Goal: Task Accomplishment & Management: Use online tool/utility

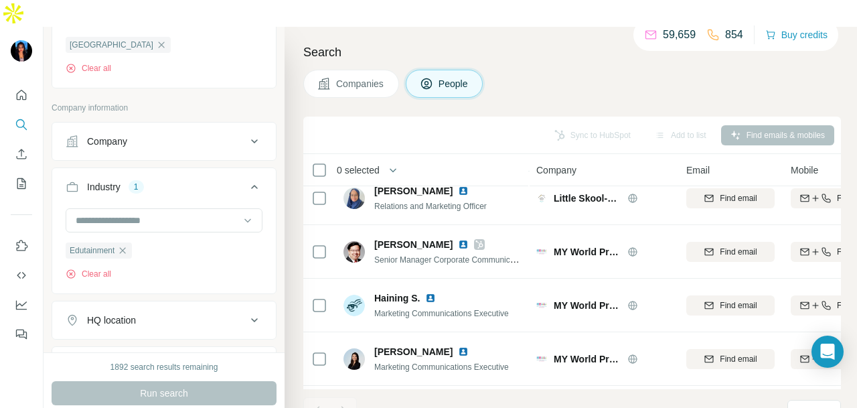
scroll to position [336, 0]
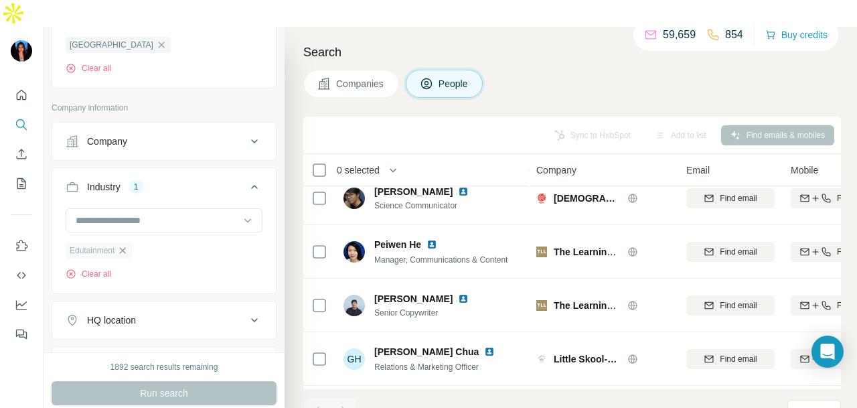
click at [120, 245] on icon "button" at bounding box center [122, 250] width 11 height 11
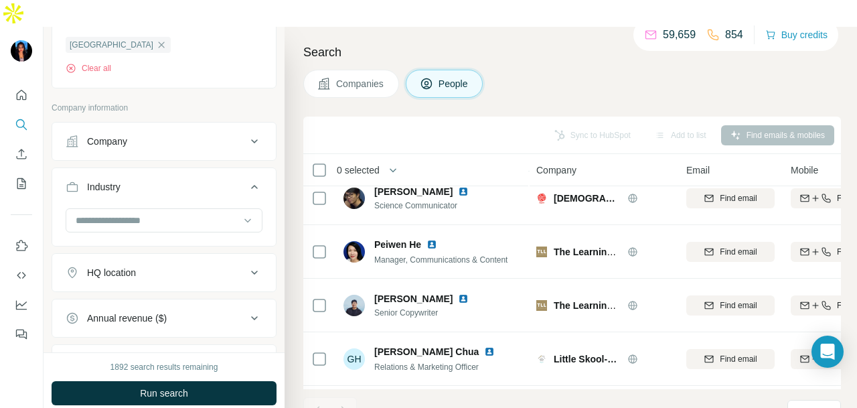
click at [153, 177] on button "Industry" at bounding box center [164, 189] width 224 height 37
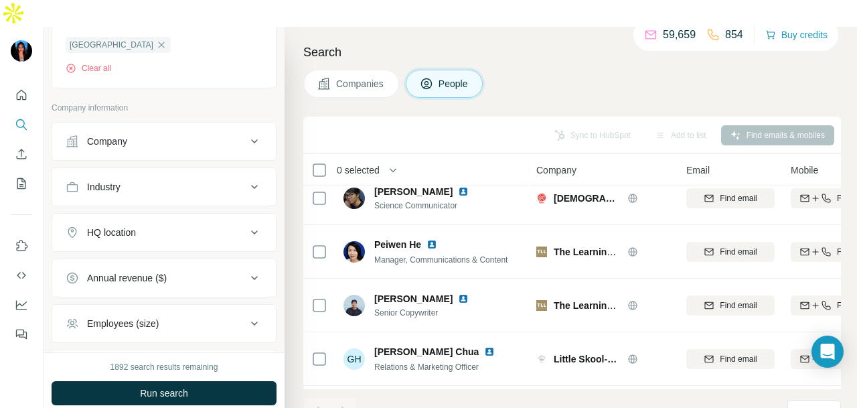
click at [161, 216] on button "HQ location" at bounding box center [164, 232] width 224 height 32
click at [169, 180] on div "Industry" at bounding box center [156, 186] width 181 height 13
click at [183, 135] on div "Company" at bounding box center [156, 141] width 181 height 13
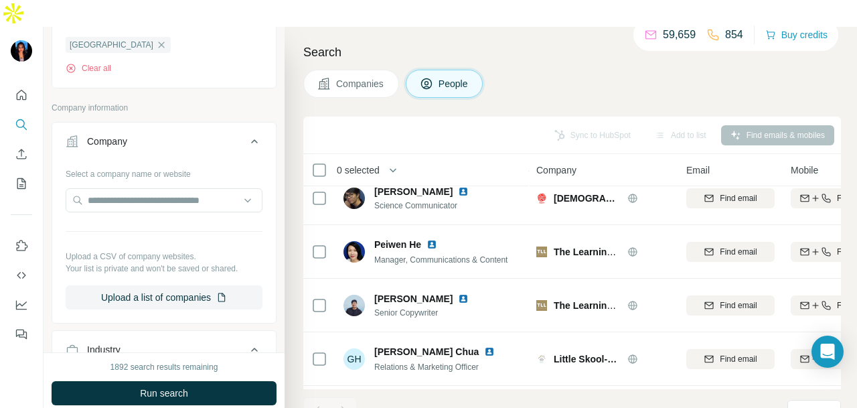
click at [246, 133] on icon at bounding box center [254, 141] width 16 height 16
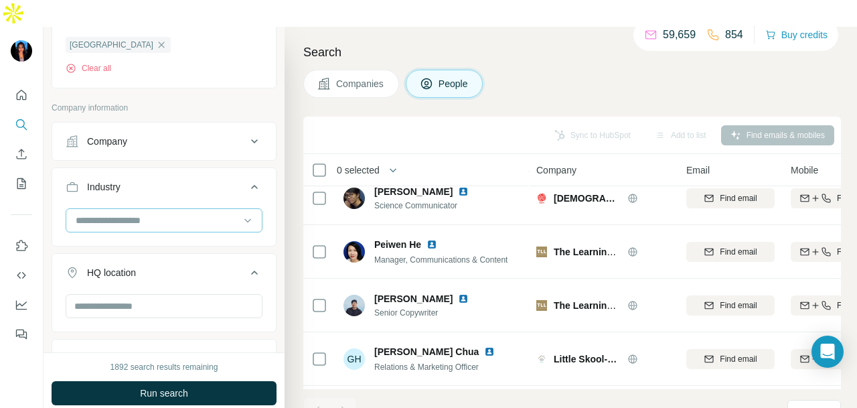
click at [211, 213] on input at bounding box center [156, 220] width 165 height 15
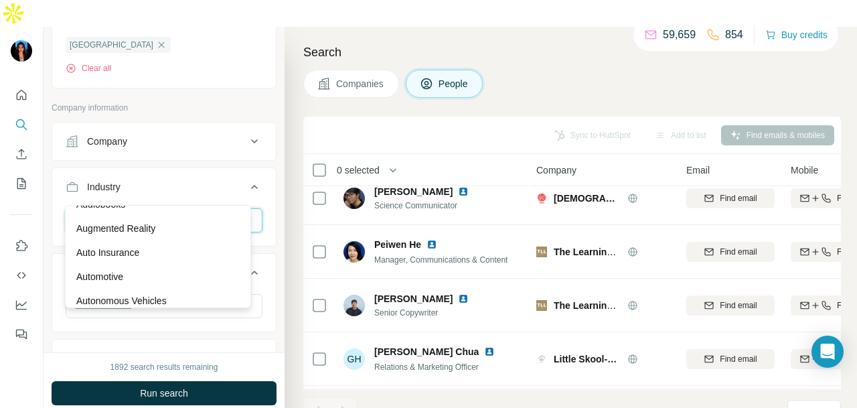
scroll to position [803, 0]
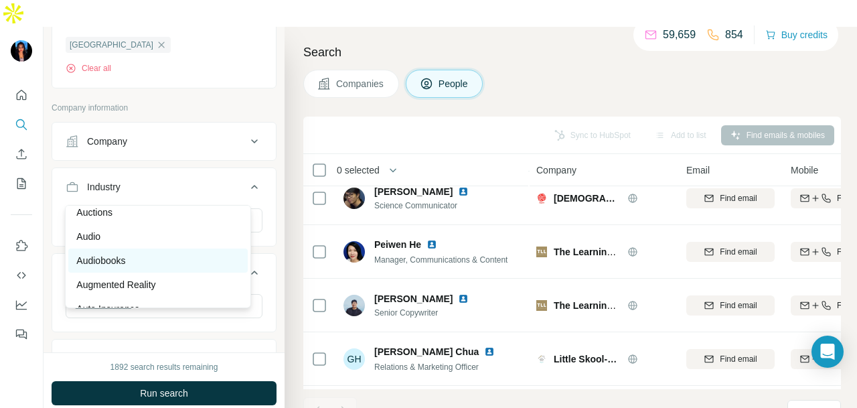
click at [199, 267] on div "Audiobooks" at bounding box center [157, 260] width 163 height 13
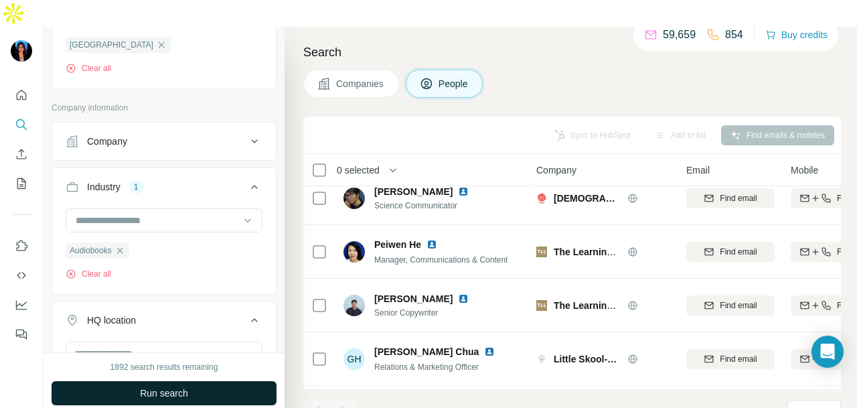
click at [193, 381] on button "Run search" at bounding box center [164, 393] width 225 height 24
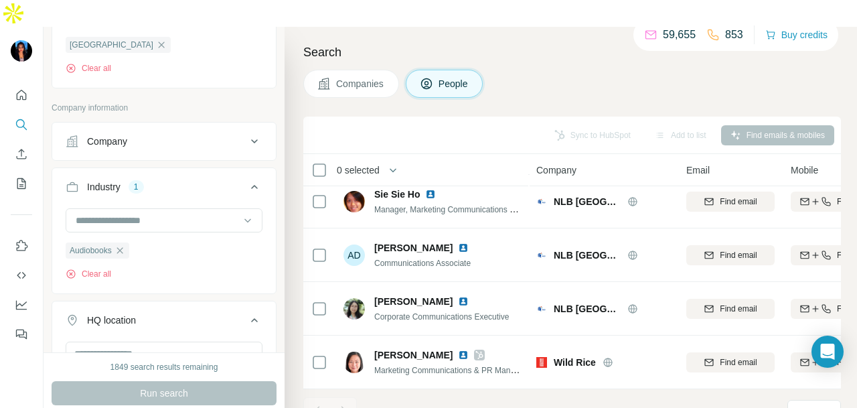
scroll to position [1969, 0]
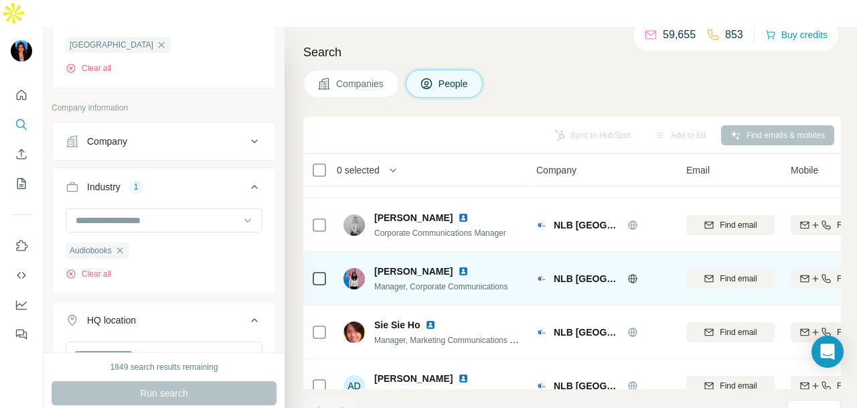
click at [458, 266] on img at bounding box center [463, 271] width 11 height 11
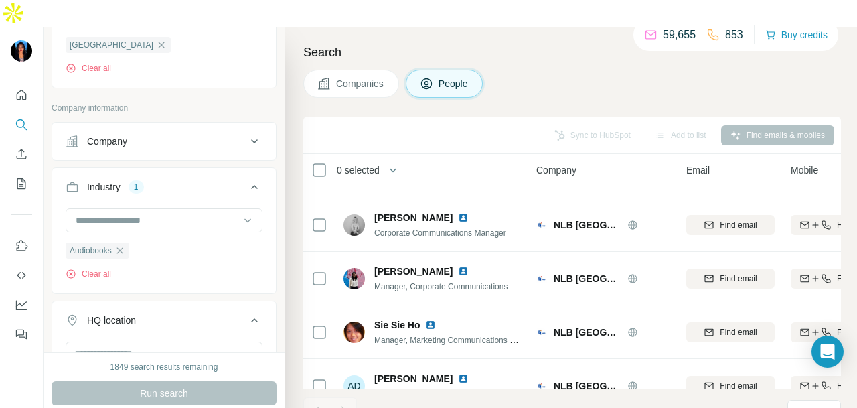
drag, startPoint x: 440, startPoint y: 188, endPoint x: 293, endPoint y: 1, distance: 237.8
click at [458, 212] on img at bounding box center [463, 217] width 11 height 11
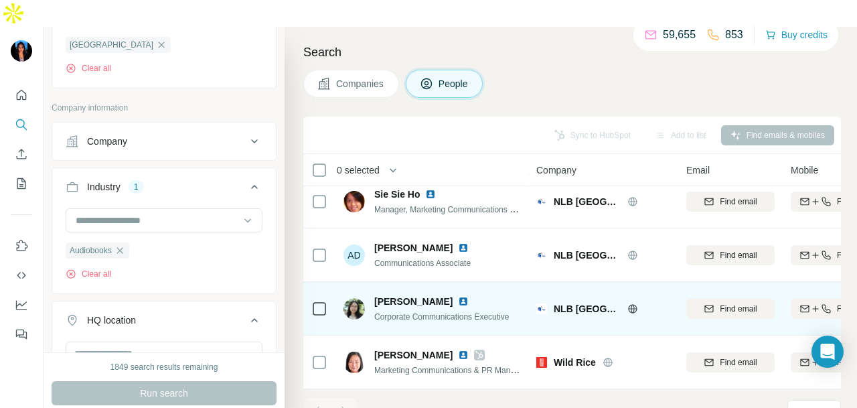
click at [458, 296] on img at bounding box center [463, 301] width 11 height 11
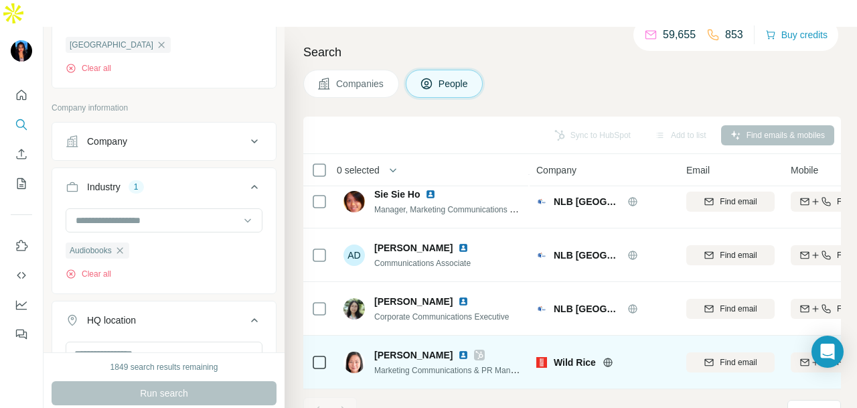
scroll to position [2036, 0]
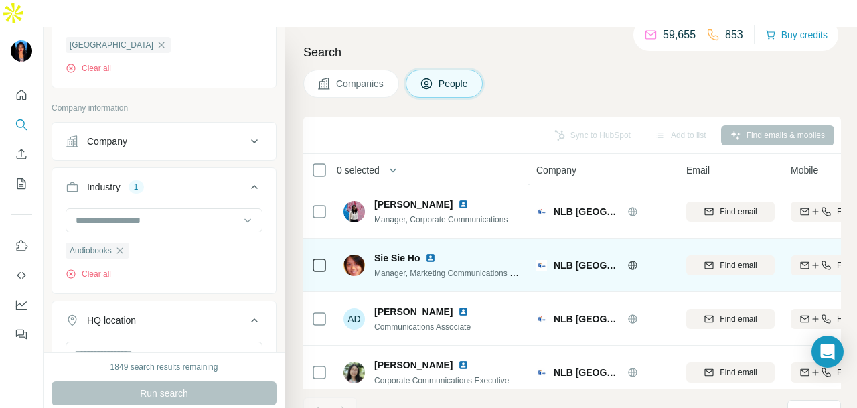
click at [432, 252] on img at bounding box center [430, 257] width 11 height 11
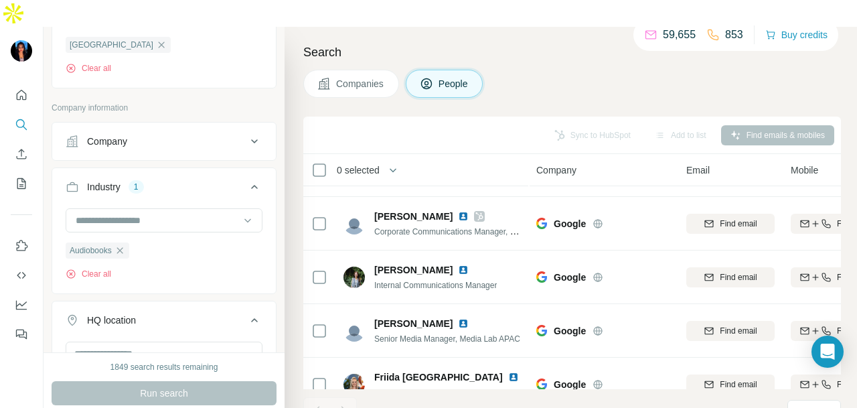
scroll to position [831, 0]
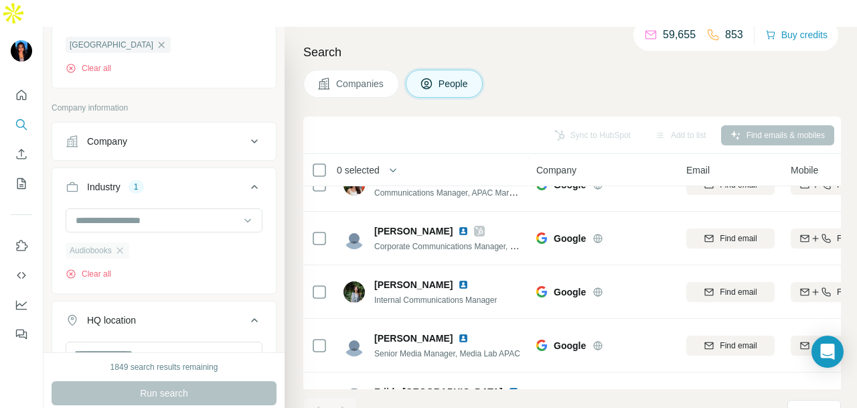
click at [129, 242] on div "Audiobooks" at bounding box center [98, 250] width 64 height 16
click at [180, 213] on input at bounding box center [156, 220] width 165 height 15
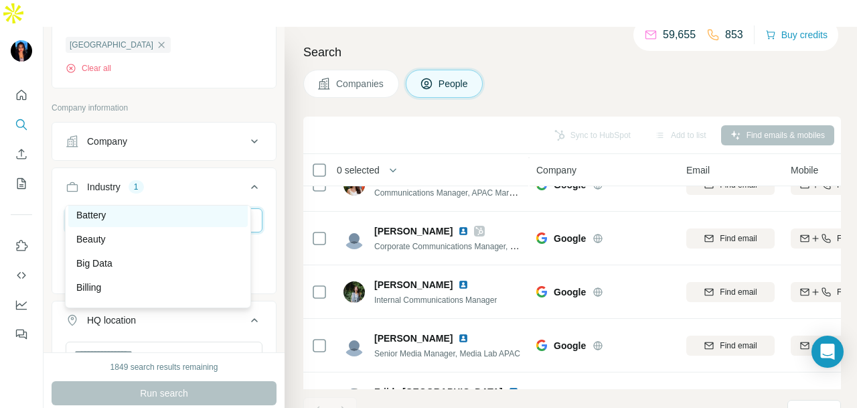
scroll to position [1205, 0]
click at [188, 227] on div "Billing" at bounding box center [157, 219] width 163 height 13
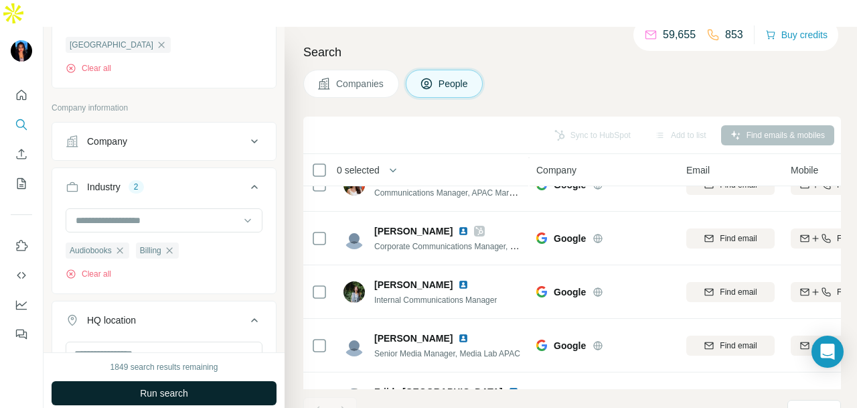
click at [120, 247] on icon "button" at bounding box center [119, 250] width 6 height 6
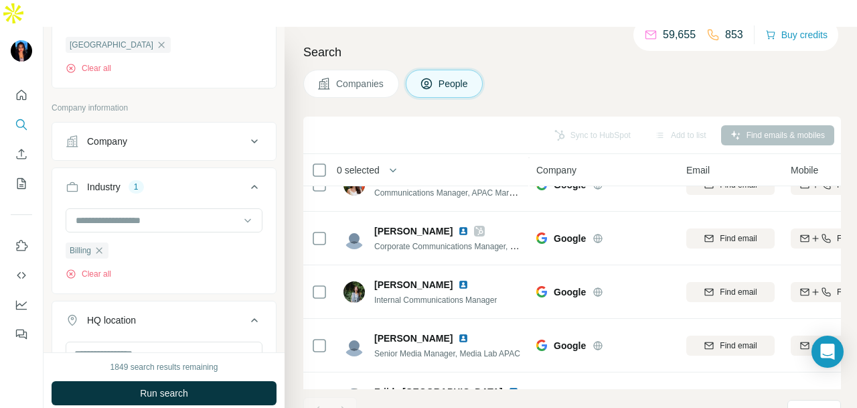
click at [175, 381] on button "Run search" at bounding box center [164, 393] width 225 height 24
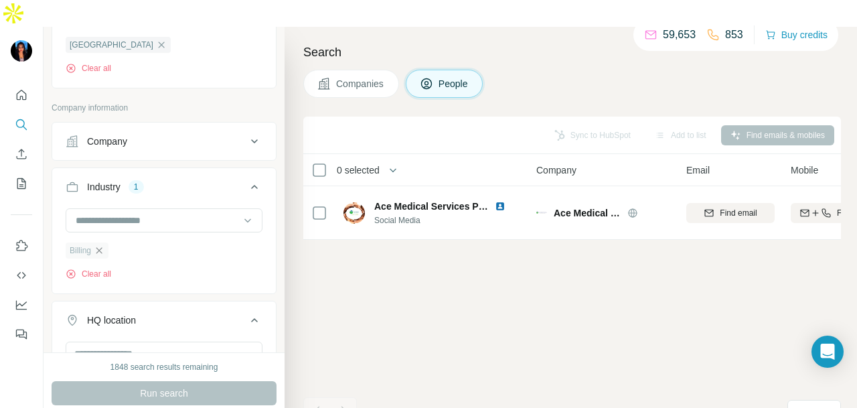
click at [98, 245] on icon "button" at bounding box center [99, 250] width 11 height 11
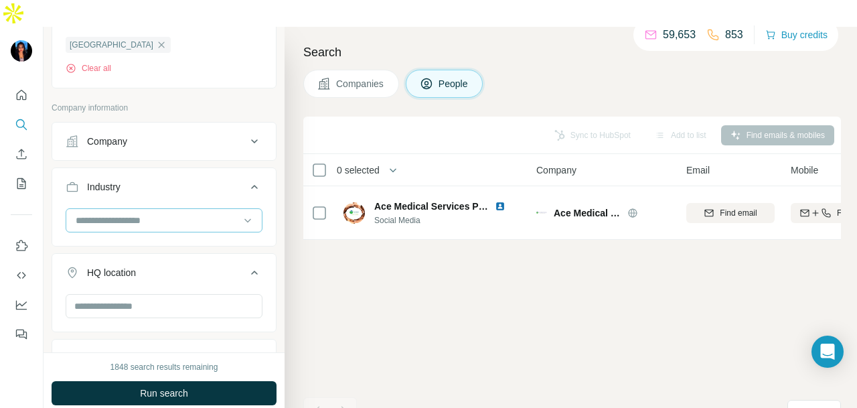
click at [175, 209] on div at bounding box center [156, 220] width 165 height 23
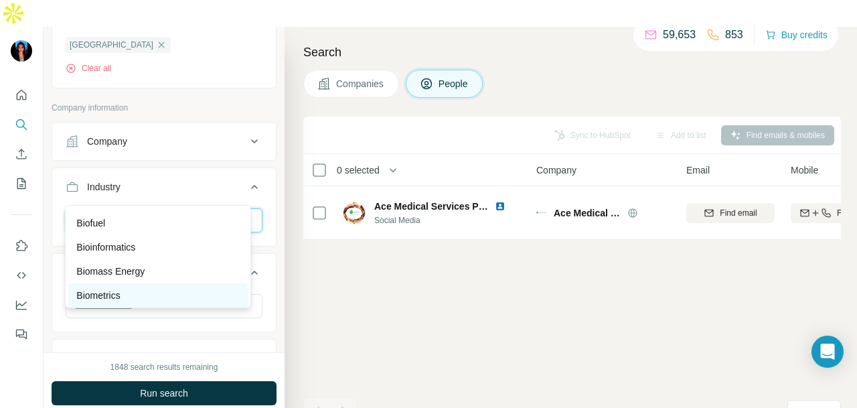
scroll to position [1205, 0]
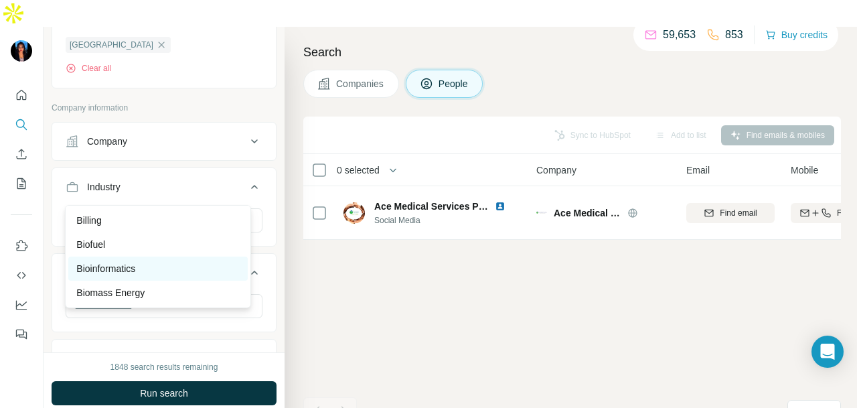
click at [185, 275] on div "Bioinformatics" at bounding box center [157, 268] width 163 height 13
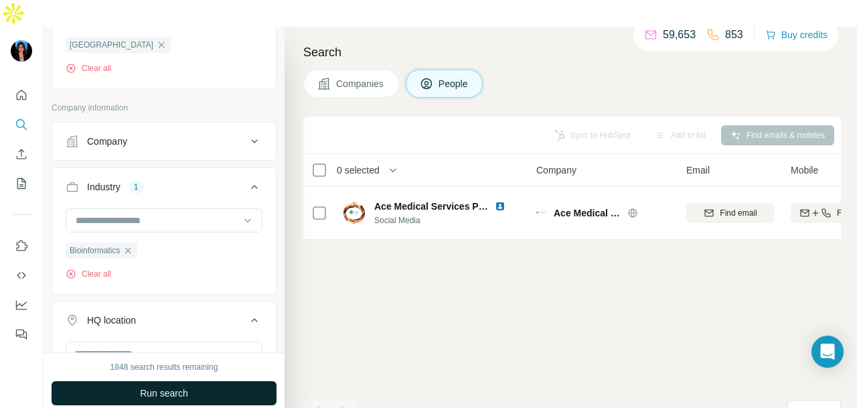
click at [207, 381] on button "Run search" at bounding box center [164, 393] width 225 height 24
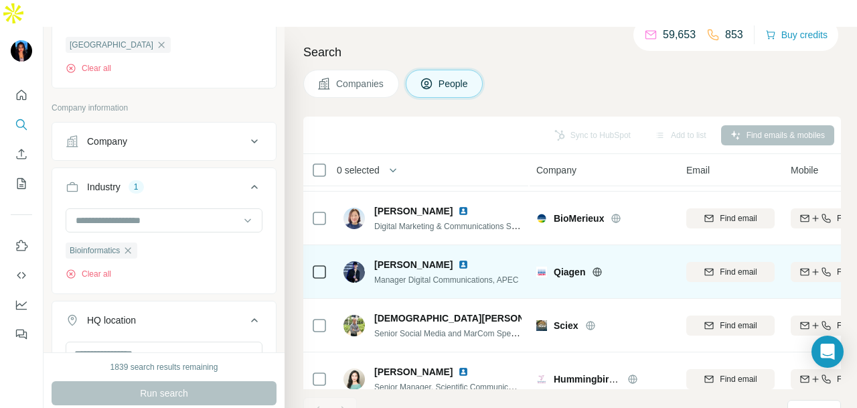
scroll to position [282, 0]
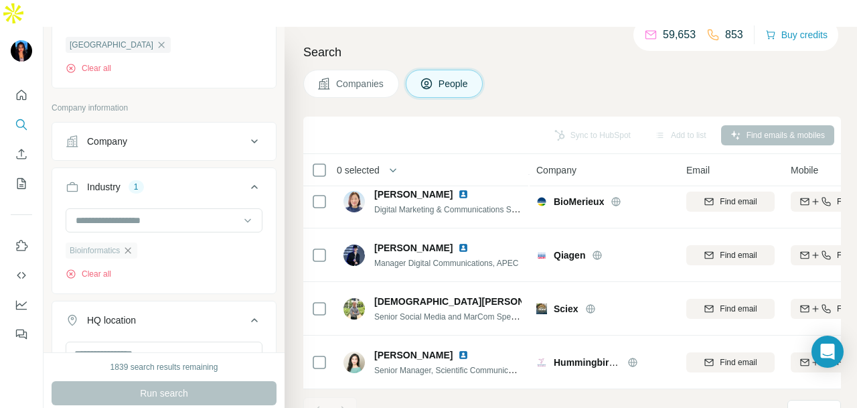
click at [133, 245] on icon "button" at bounding box center [127, 250] width 11 height 11
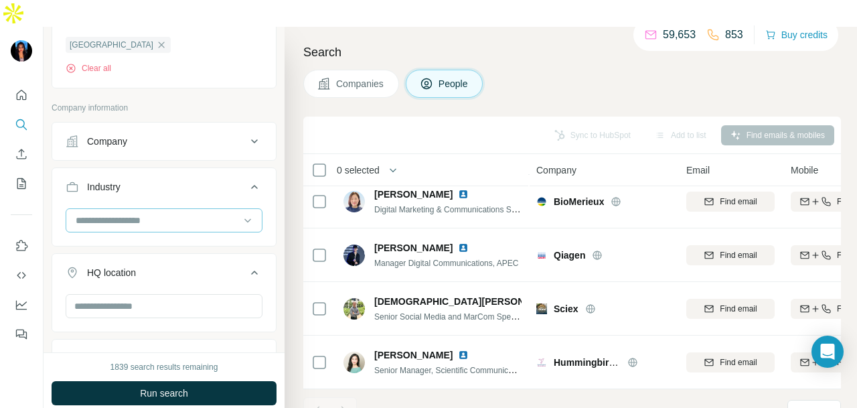
click at [160, 213] on input at bounding box center [156, 220] width 165 height 15
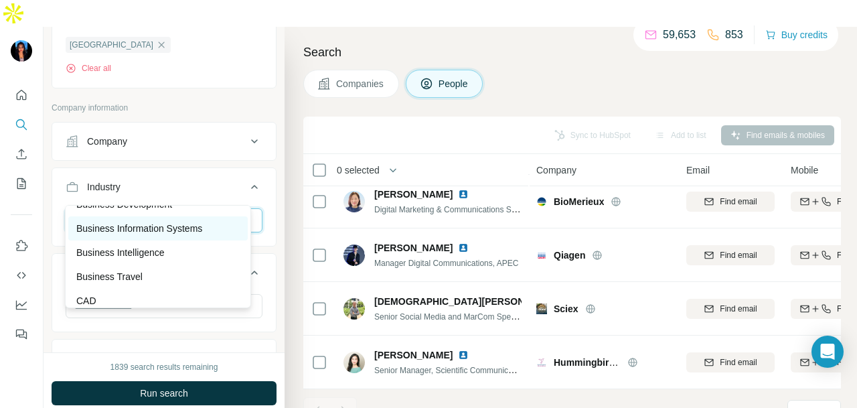
scroll to position [1673, 0]
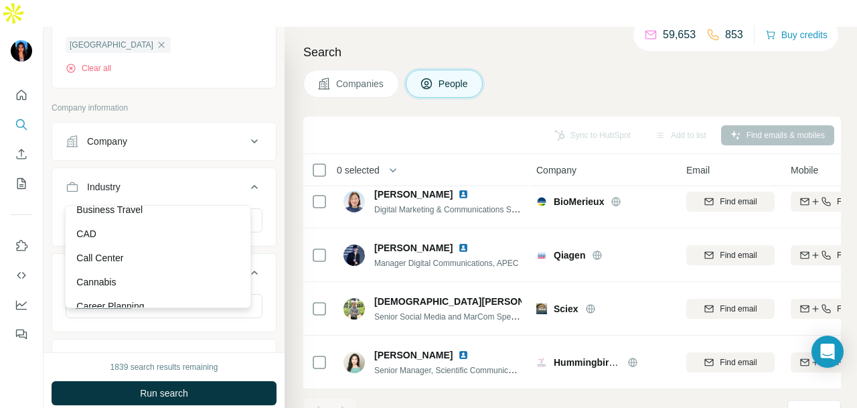
click at [143, 240] on div "CAD" at bounding box center [157, 233] width 163 height 13
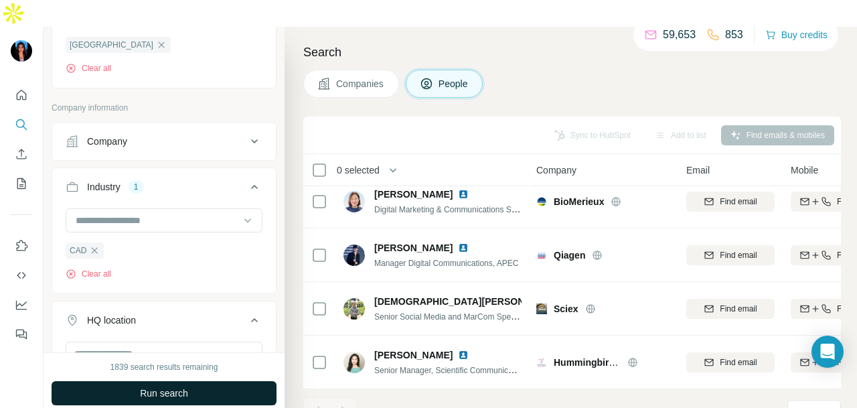
click at [181, 386] on span "Run search" at bounding box center [164, 392] width 48 height 13
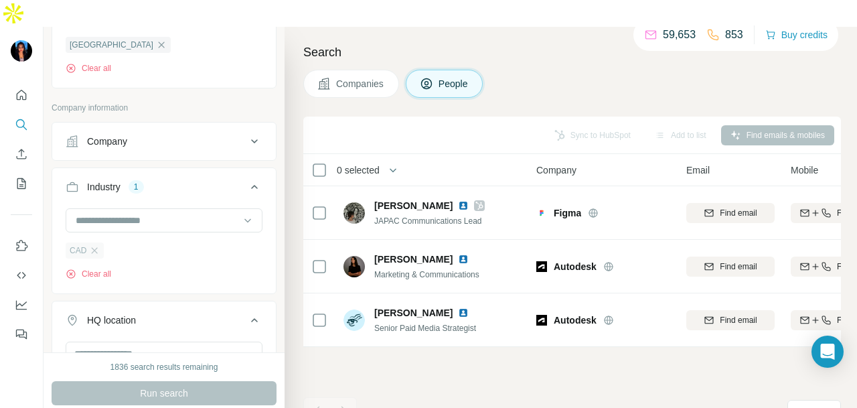
click at [100, 242] on div "CAD" at bounding box center [85, 250] width 38 height 16
click at [92, 247] on icon "button" at bounding box center [95, 250] width 6 height 6
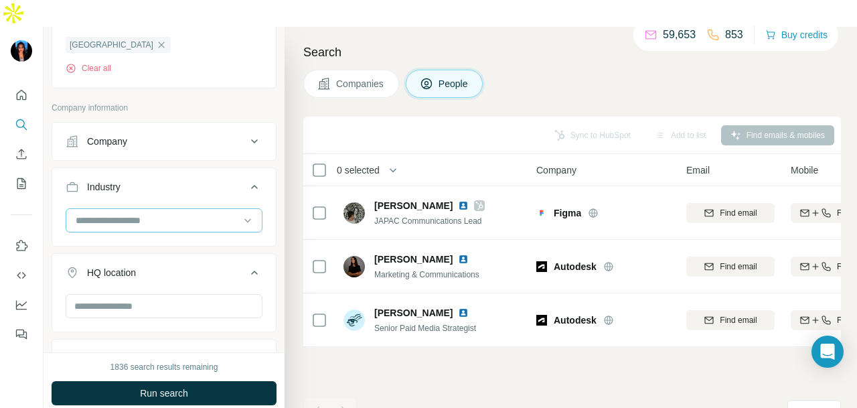
click at [191, 213] on input at bounding box center [156, 220] width 165 height 15
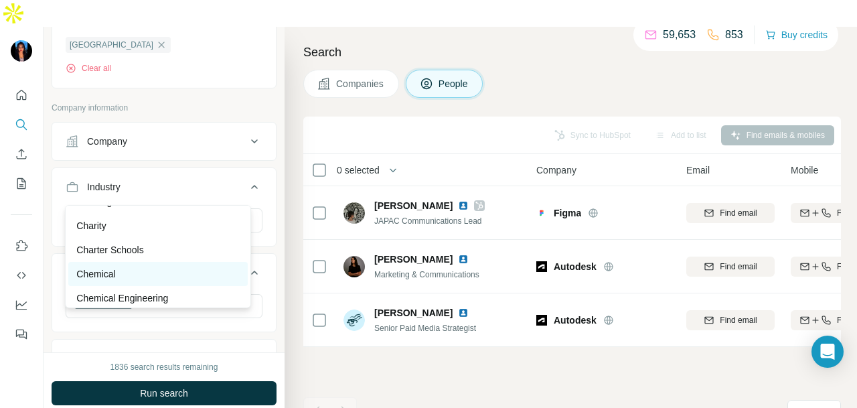
click at [175, 280] on div "Chemical" at bounding box center [157, 273] width 163 height 13
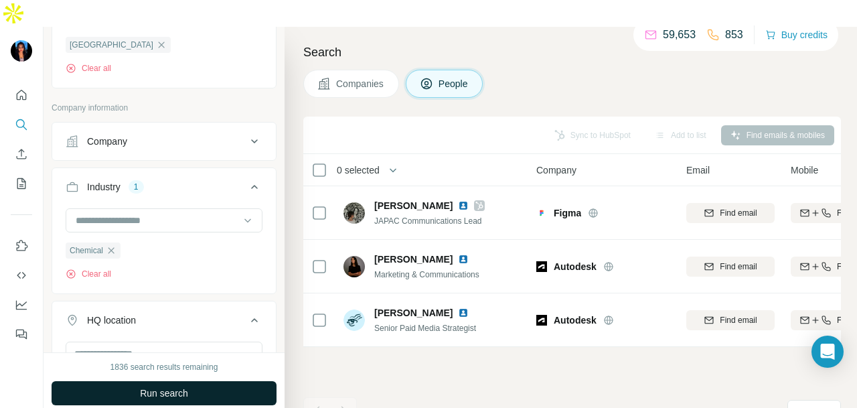
click at [185, 381] on button "Run search" at bounding box center [164, 393] width 225 height 24
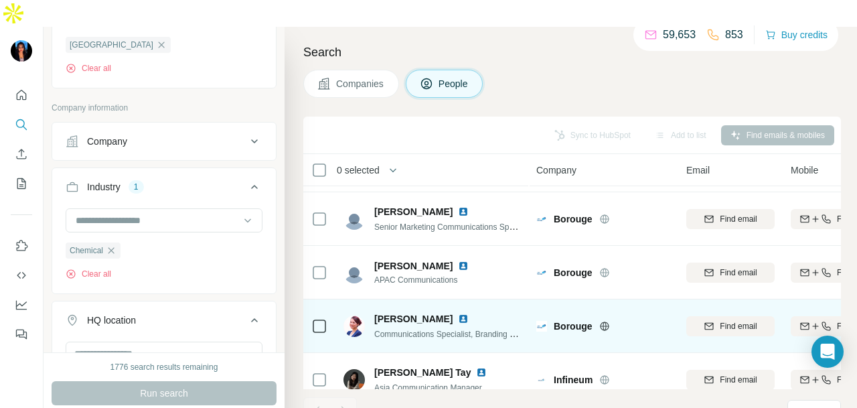
scroll to position [2275, 0]
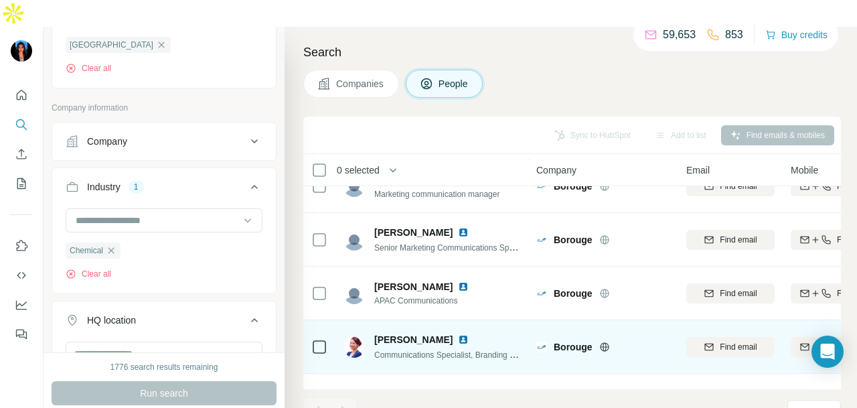
click at [458, 334] on img at bounding box center [463, 339] width 11 height 11
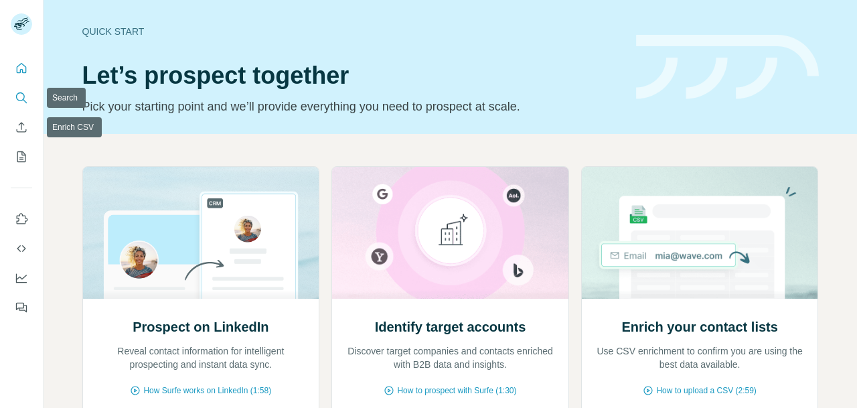
click at [20, 97] on icon "Search" at bounding box center [21, 97] width 13 height 13
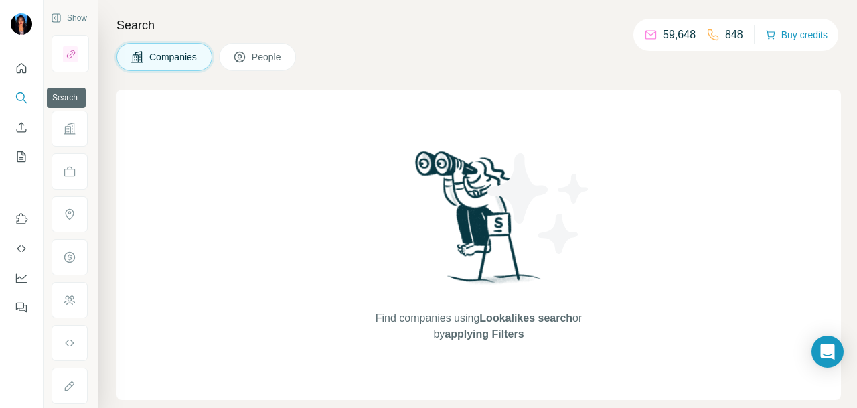
click at [254, 57] on span "People" at bounding box center [267, 56] width 31 height 13
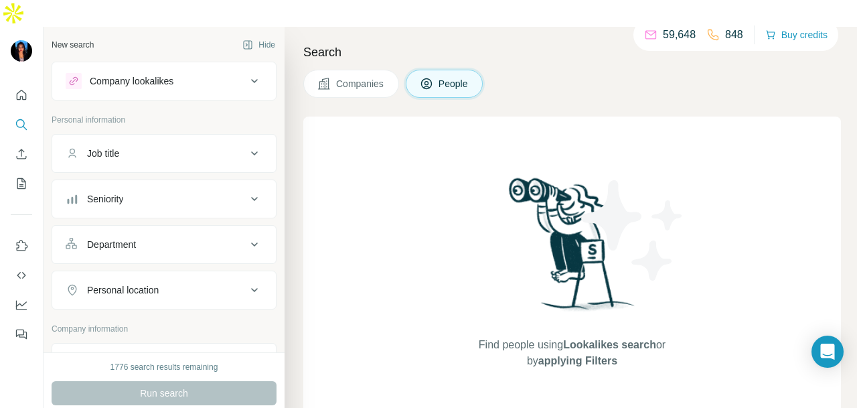
click at [176, 183] on button "Seniority" at bounding box center [164, 199] width 224 height 32
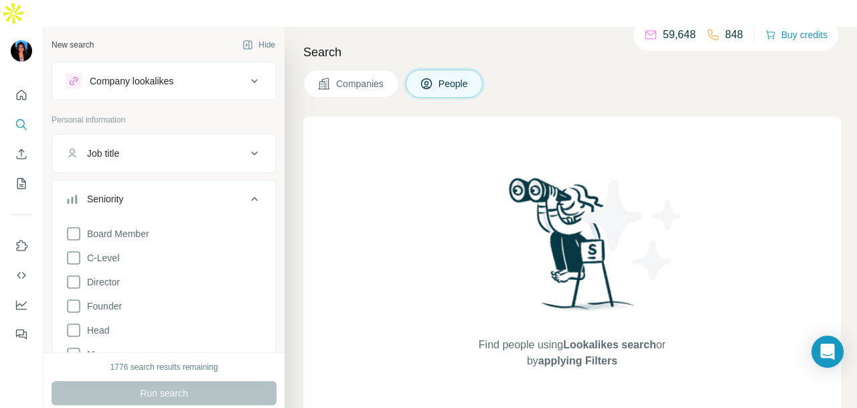
click at [186, 192] on div "Seniority" at bounding box center [156, 198] width 181 height 13
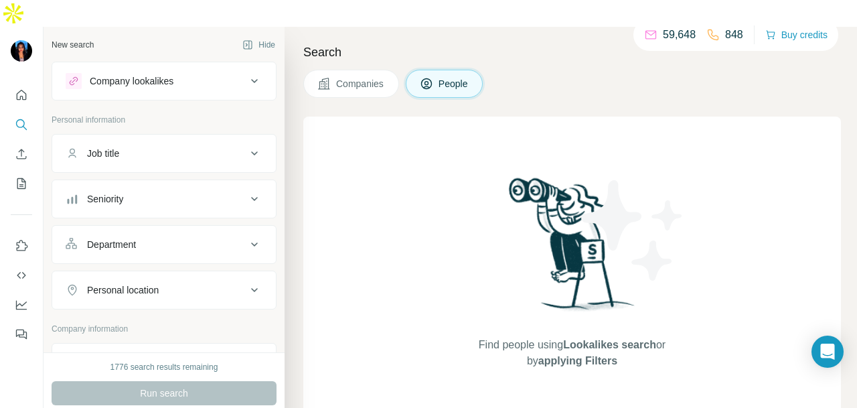
click at [191, 238] on div "Department" at bounding box center [156, 244] width 181 height 13
click at [181, 270] on input at bounding box center [156, 277] width 165 height 15
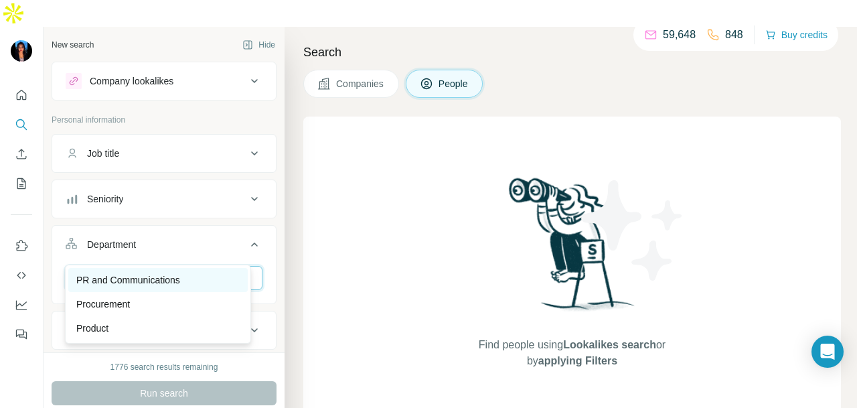
type input "**"
click at [226, 275] on div "PR and Communications" at bounding box center [157, 279] width 163 height 13
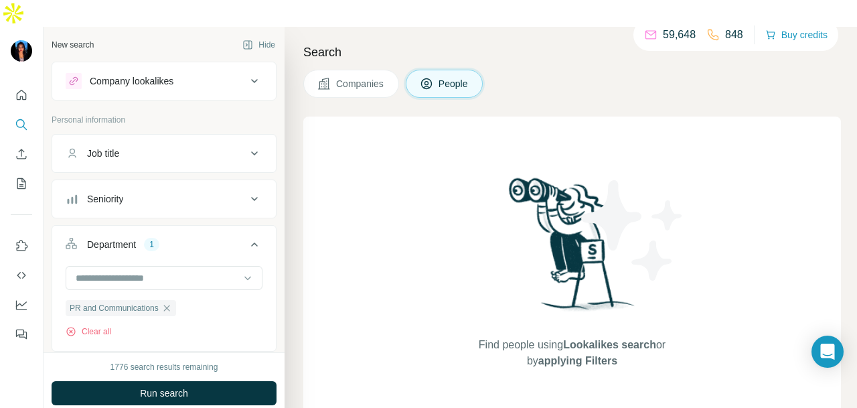
click at [183, 147] on div "Job title" at bounding box center [156, 153] width 181 height 13
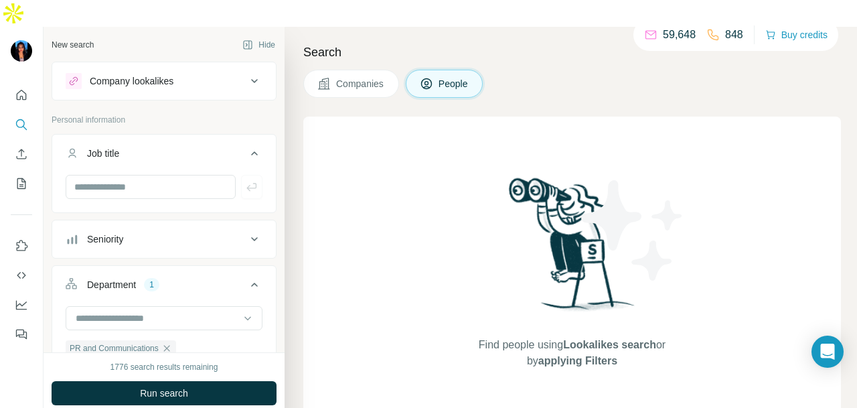
click at [183, 147] on div "Job title" at bounding box center [156, 153] width 181 height 13
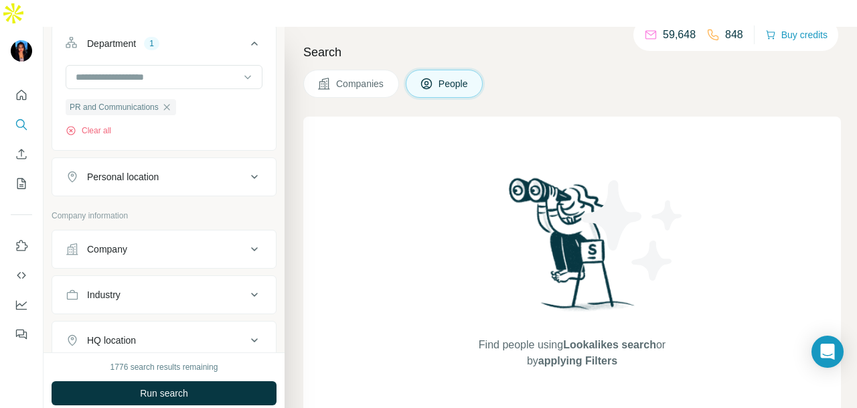
scroll to position [268, 0]
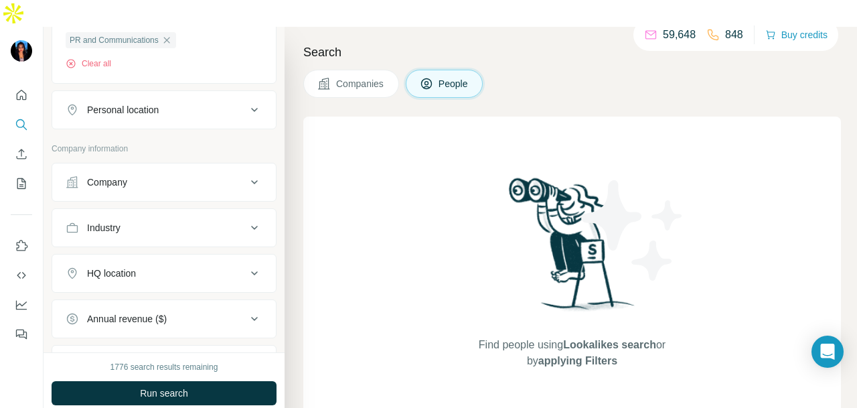
click at [194, 103] on div "Personal location" at bounding box center [156, 109] width 181 height 13
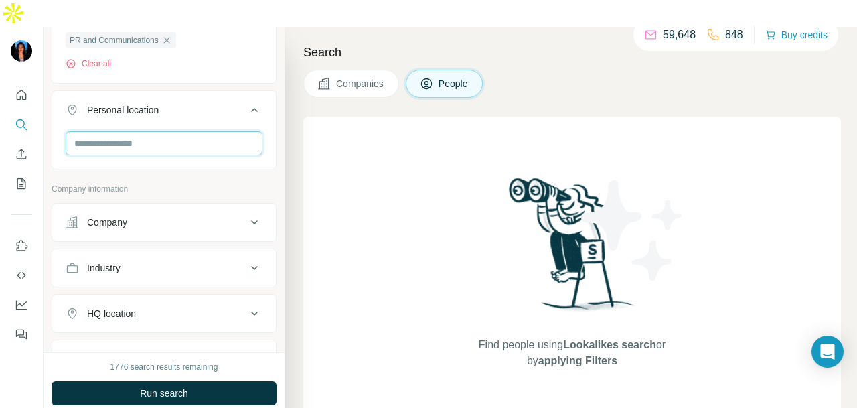
click at [210, 131] on div at bounding box center [164, 144] width 197 height 27
type input "****"
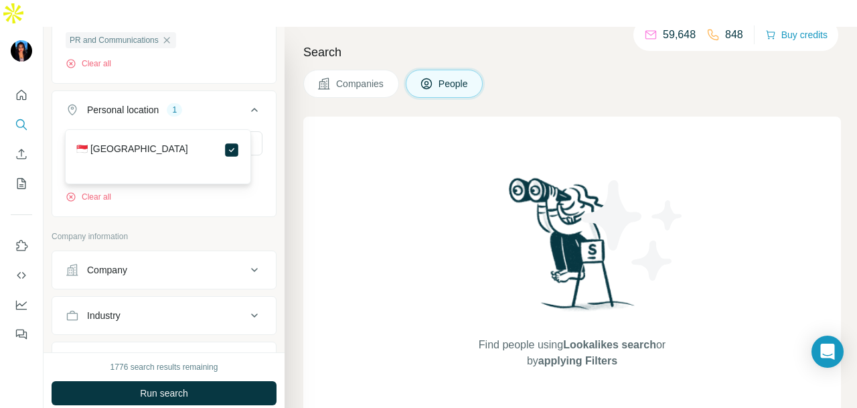
click at [260, 149] on div "**** Singapore Clear all" at bounding box center [164, 172] width 224 height 82
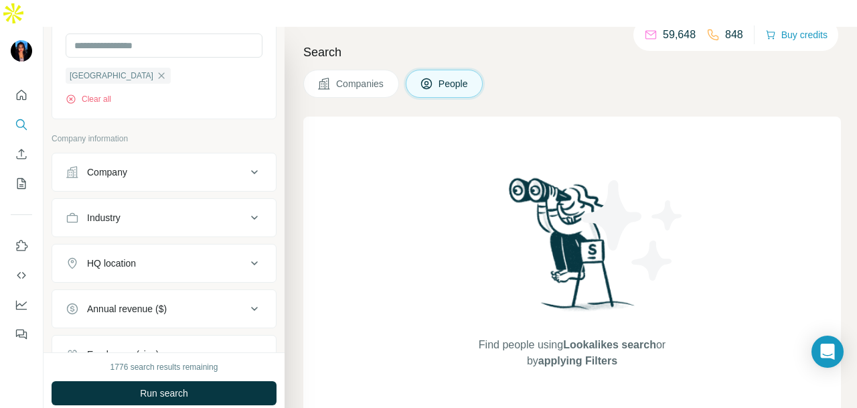
scroll to position [402, 0]
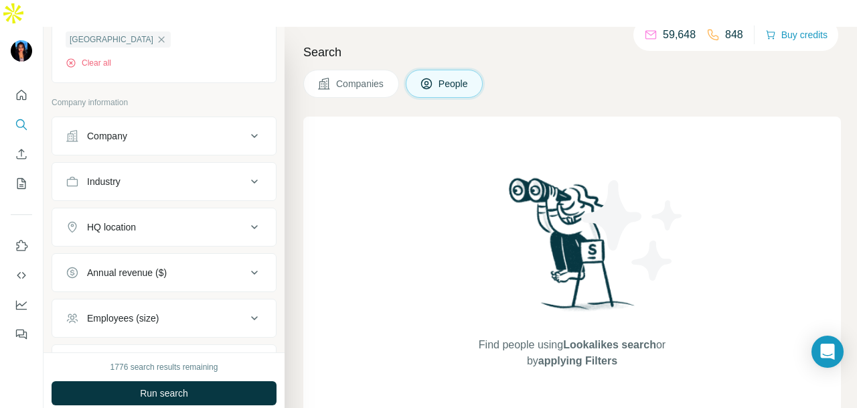
click at [247, 173] on icon at bounding box center [254, 181] width 16 height 16
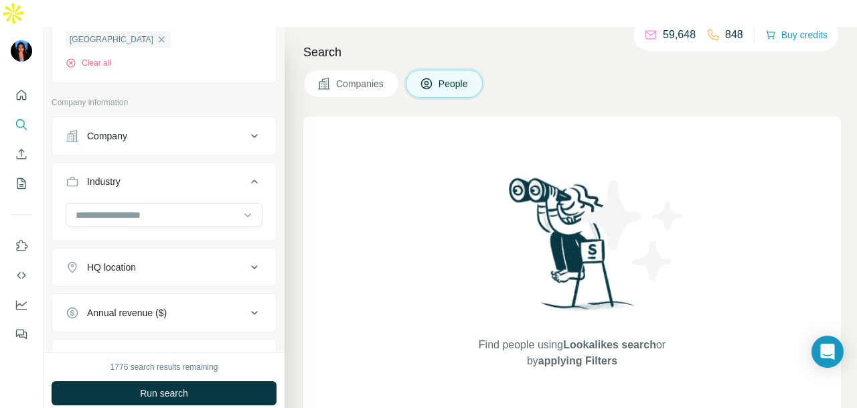
click at [247, 173] on icon at bounding box center [254, 181] width 16 height 16
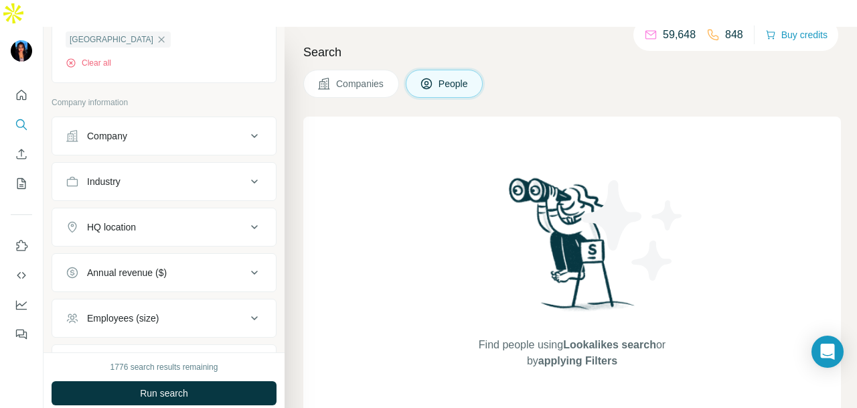
click at [219, 129] on div "Company" at bounding box center [156, 135] width 181 height 13
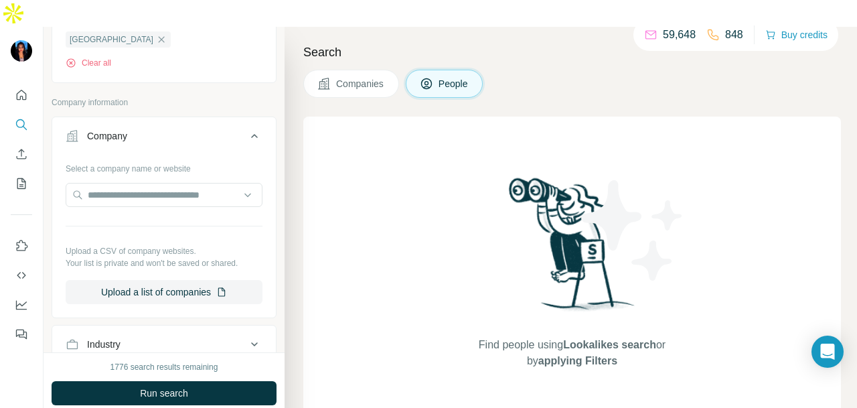
click at [219, 129] on div "Company" at bounding box center [156, 135] width 181 height 13
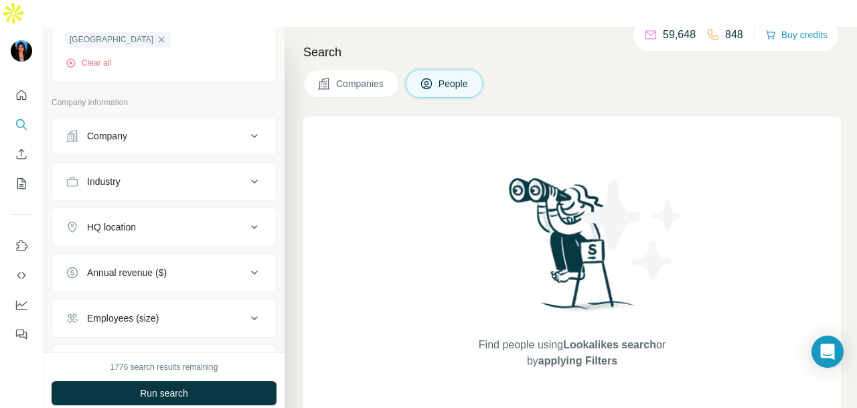
click at [246, 219] on icon at bounding box center [254, 227] width 16 height 16
click at [229, 175] on div "Industry" at bounding box center [156, 181] width 181 height 13
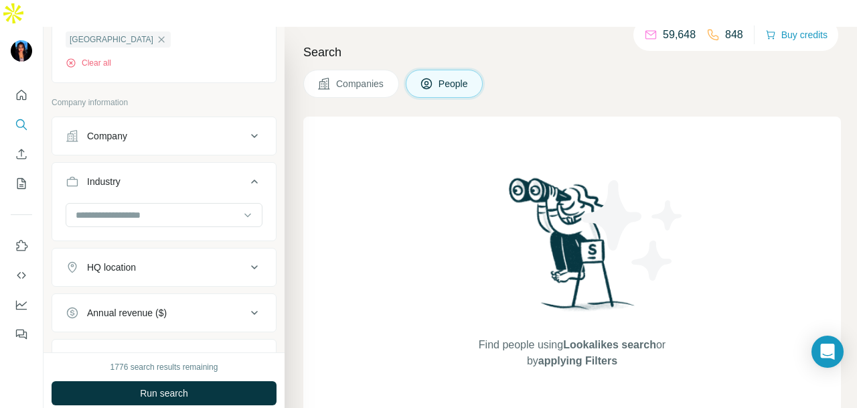
click at [229, 175] on div "Industry" at bounding box center [156, 181] width 181 height 13
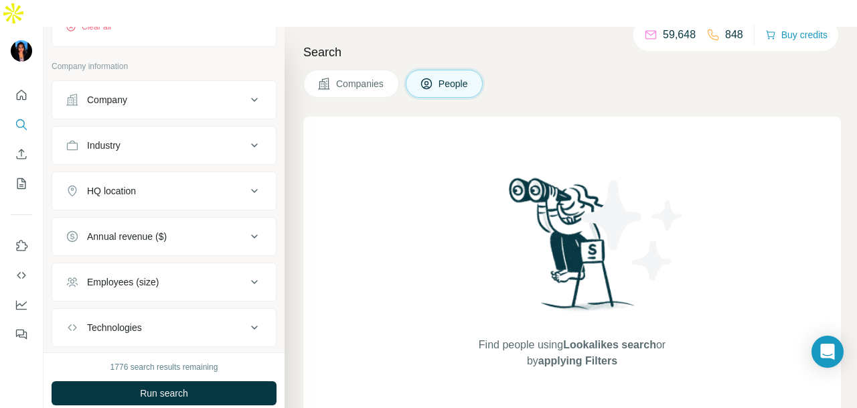
scroll to position [468, 0]
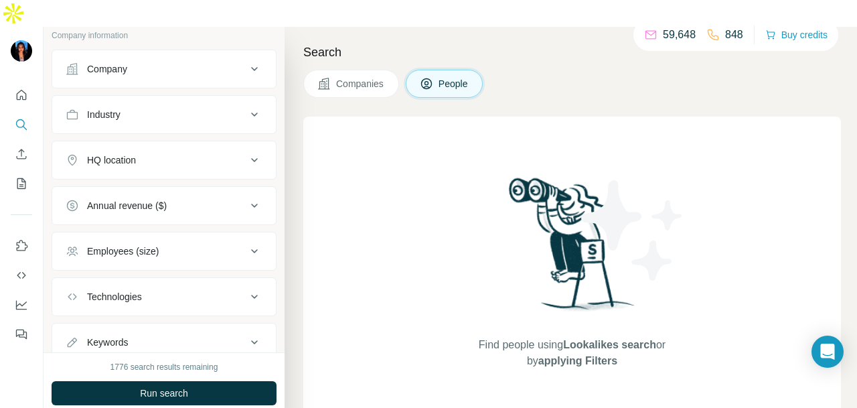
click at [229, 53] on button "Company" at bounding box center [164, 69] width 224 height 32
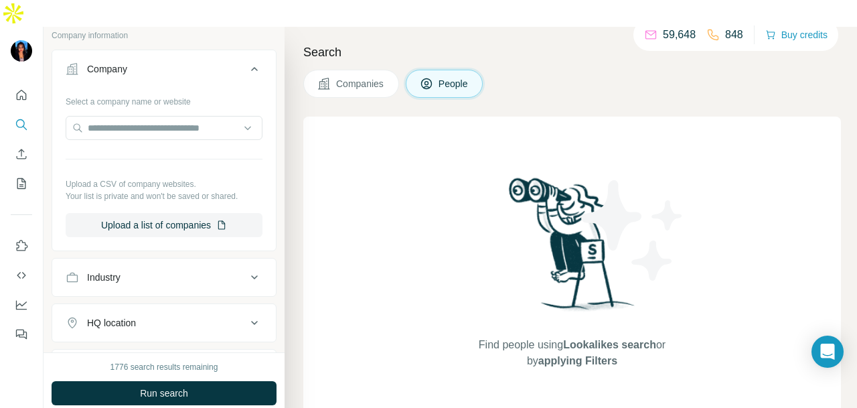
click at [229, 53] on button "Company" at bounding box center [164, 71] width 224 height 37
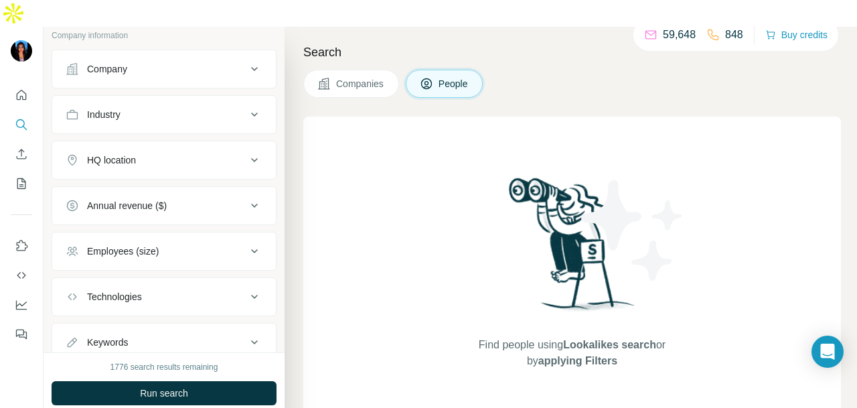
click at [242, 98] on button "Industry" at bounding box center [164, 114] width 224 height 32
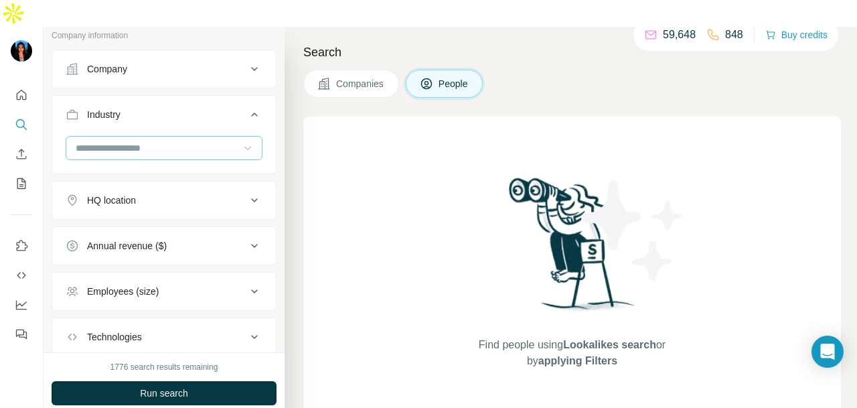
click at [241, 141] on icon at bounding box center [247, 147] width 13 height 13
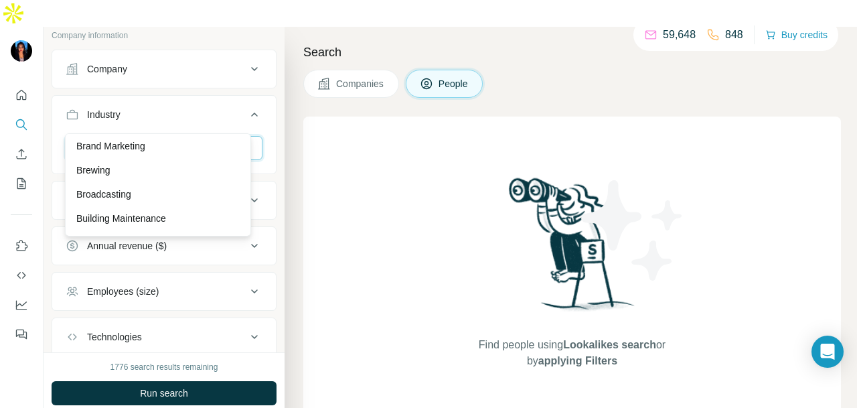
scroll to position [1941, 0]
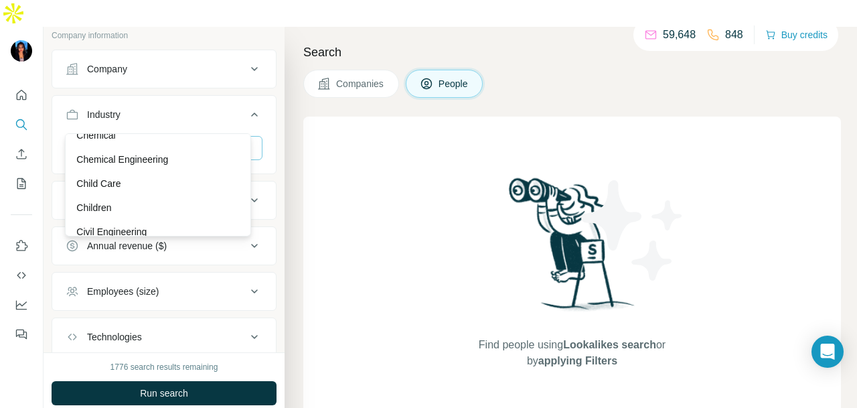
click at [208, 190] on div "Child Care" at bounding box center [157, 183] width 163 height 13
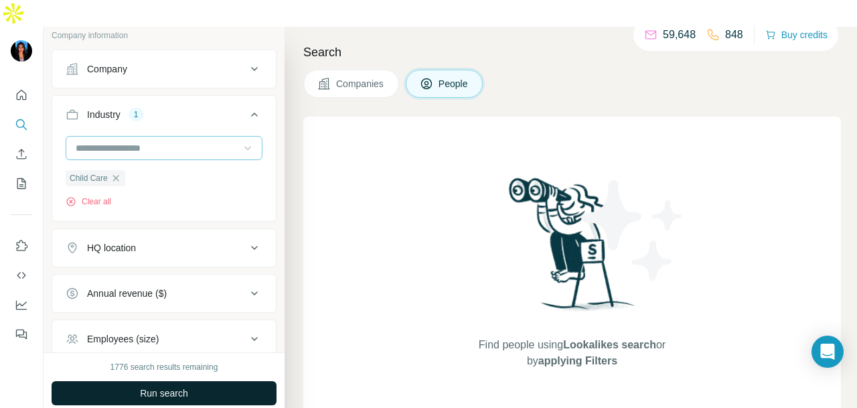
click at [244, 381] on button "Run search" at bounding box center [164, 393] width 225 height 24
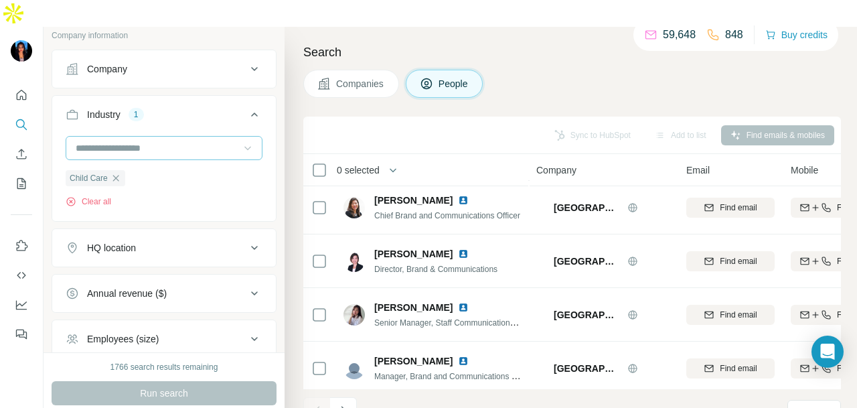
scroll to position [336, 0]
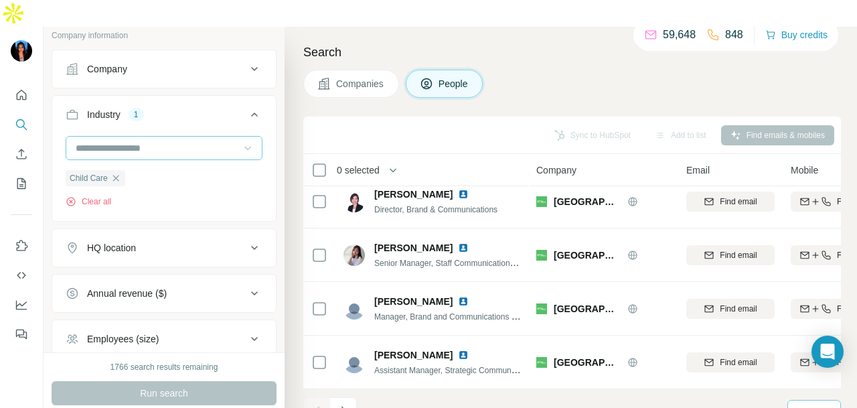
click at [837, 404] on input at bounding box center [853, 411] width 40 height 15
click at [806, 274] on div "60" at bounding box center [813, 283] width 47 height 24
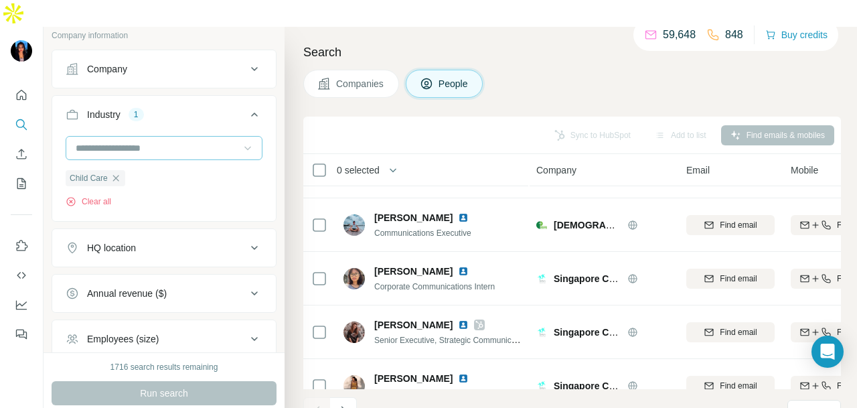
scroll to position [3013, 0]
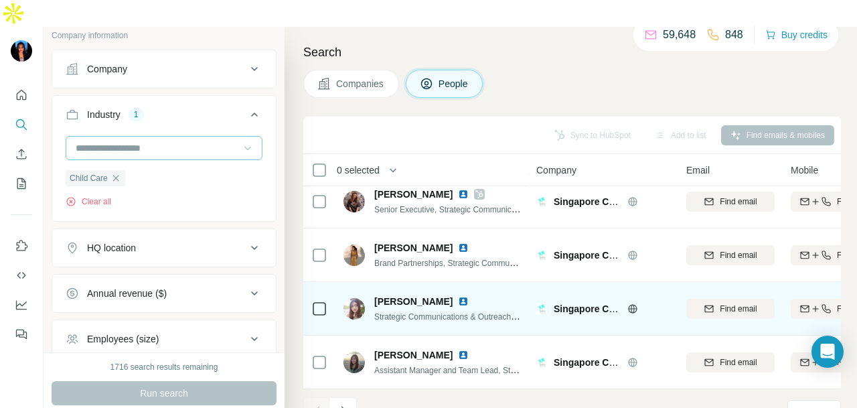
click at [458, 296] on img at bounding box center [463, 301] width 11 height 11
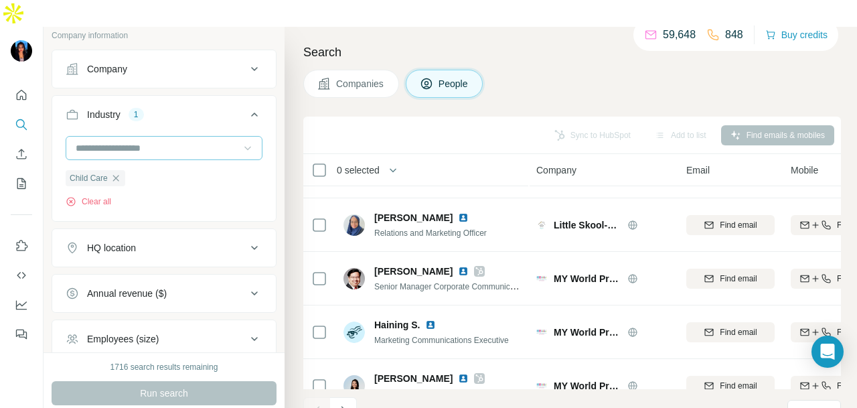
scroll to position [2277, 0]
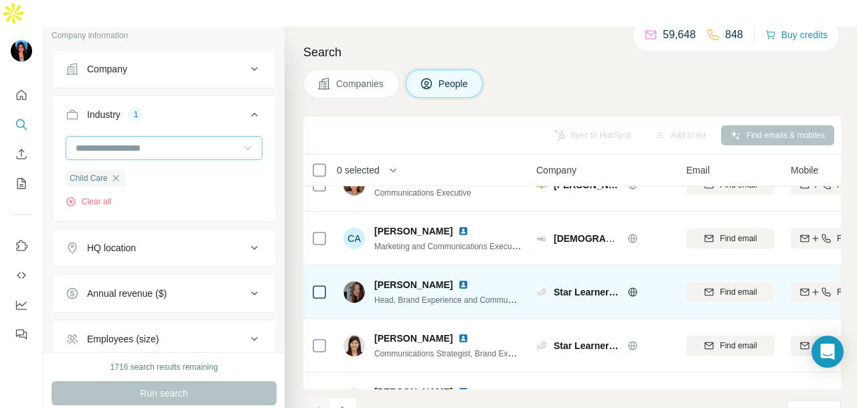
click at [458, 279] on img at bounding box center [463, 284] width 11 height 11
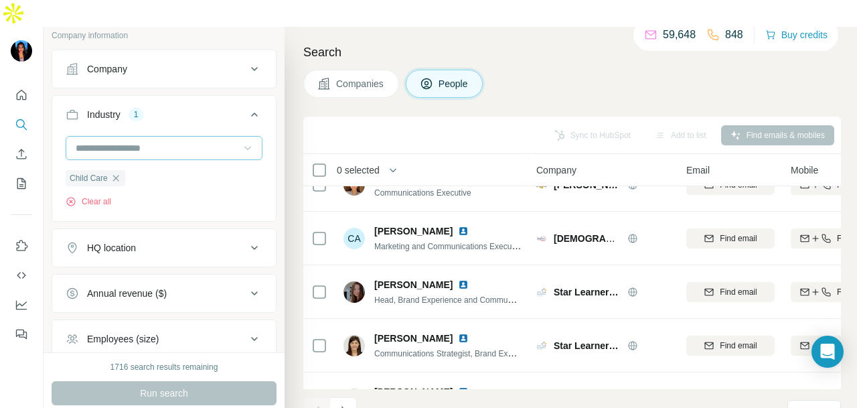
drag, startPoint x: 447, startPoint y: 309, endPoint x: 431, endPoint y: 360, distance: 54.0
click at [458, 333] on img at bounding box center [463, 338] width 11 height 11
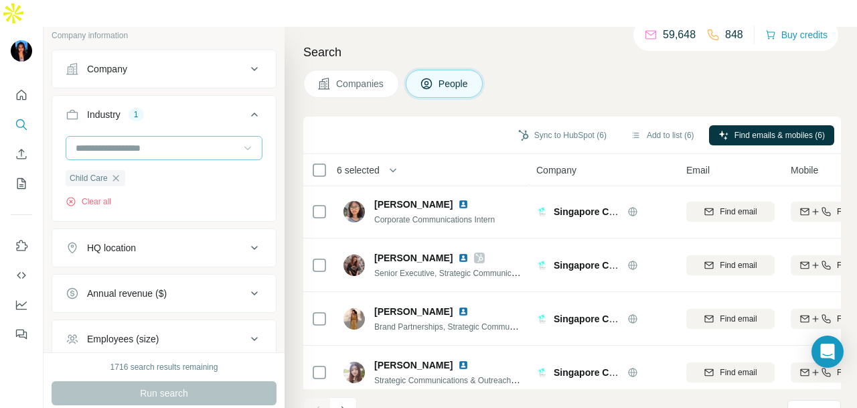
scroll to position [3013, 0]
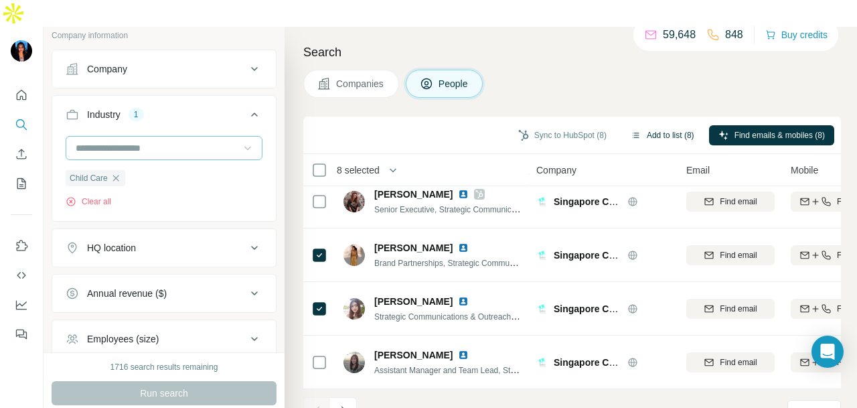
click at [645, 125] on button "Add to list (8)" at bounding box center [662, 135] width 82 height 20
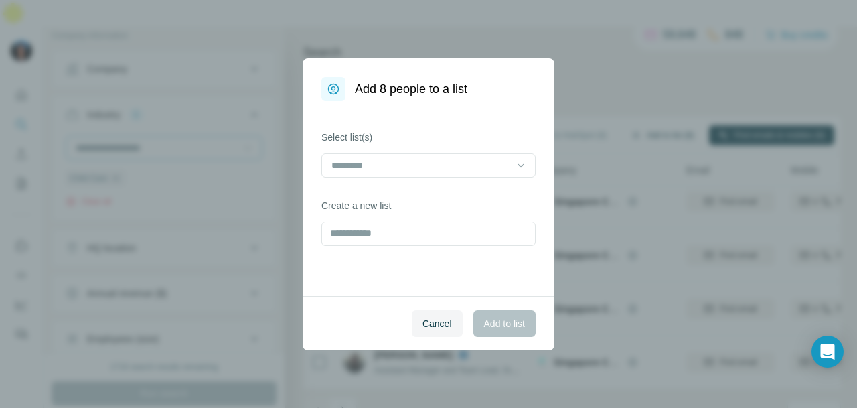
click at [633, 102] on div "Add 8 people to a list Select list(s) Create a new list Cancel Add to list" at bounding box center [428, 204] width 857 height 408
click at [493, 158] on input at bounding box center [420, 165] width 181 height 15
click at [448, 133] on label "Select list(s)" at bounding box center [428, 136] width 214 height 13
click at [435, 228] on input "text" at bounding box center [428, 234] width 214 height 24
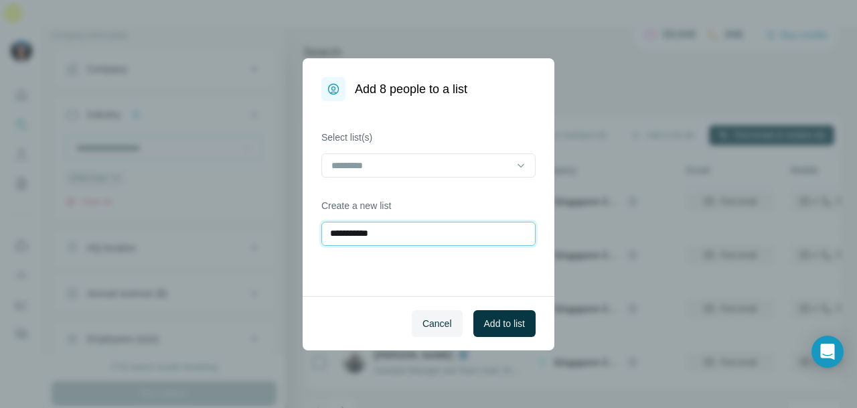
type input "**********"
click at [495, 313] on button "Add to list" at bounding box center [504, 323] width 62 height 27
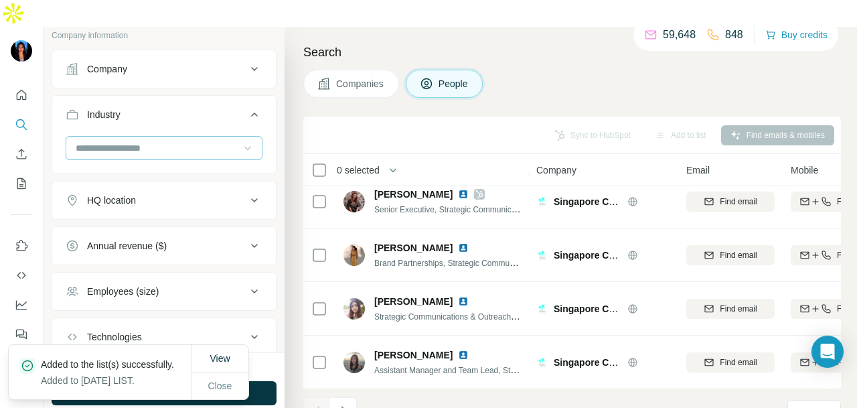
click at [183, 137] on div at bounding box center [156, 148] width 165 height 23
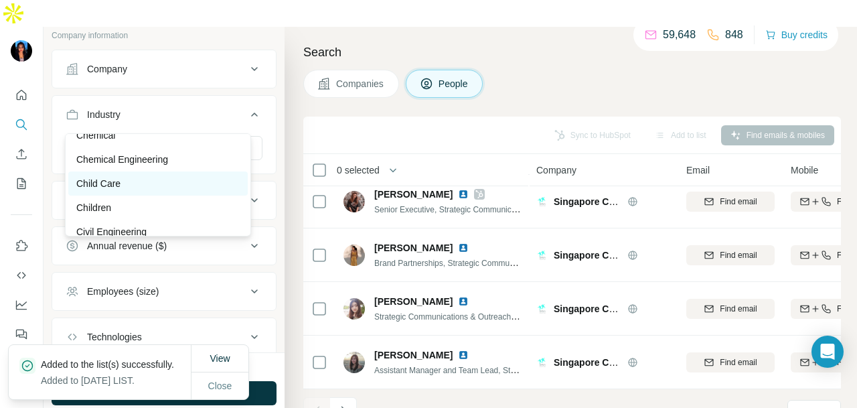
scroll to position [2006, 0]
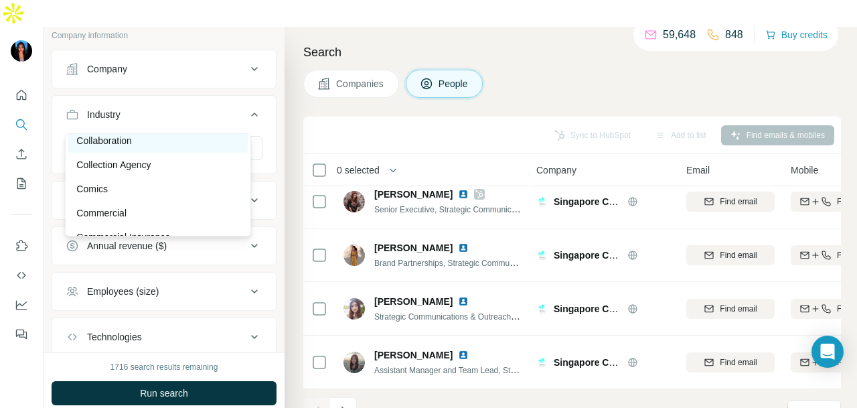
scroll to position [2342, 0]
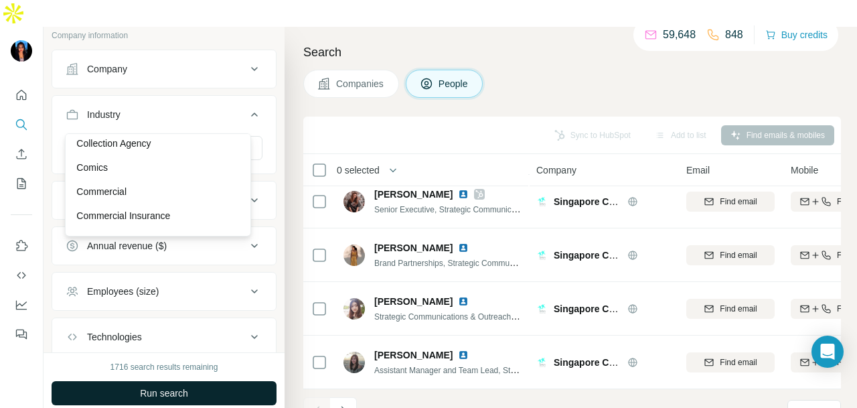
drag, startPoint x: 200, startPoint y: 195, endPoint x: 240, endPoint y: 363, distance: 173.2
click at [201, 196] on div "Commercial" at bounding box center [157, 191] width 179 height 24
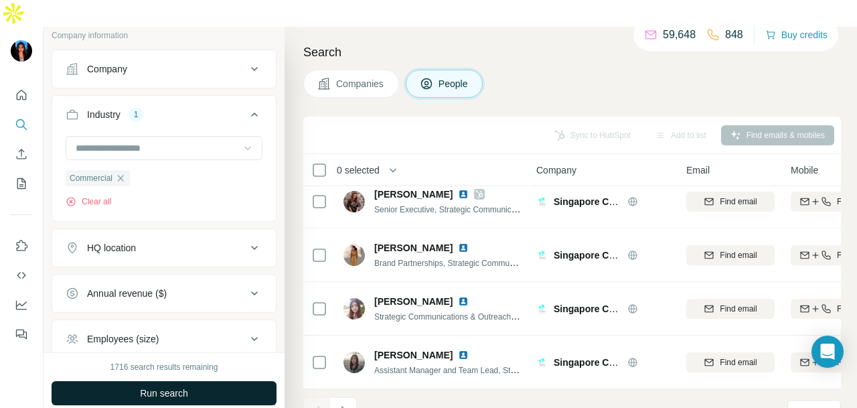
click at [240, 381] on button "Run search" at bounding box center [164, 393] width 225 height 24
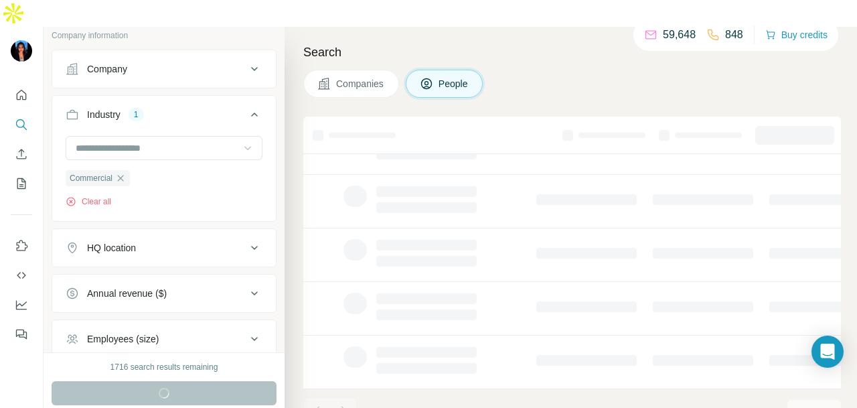
scroll to position [336, 0]
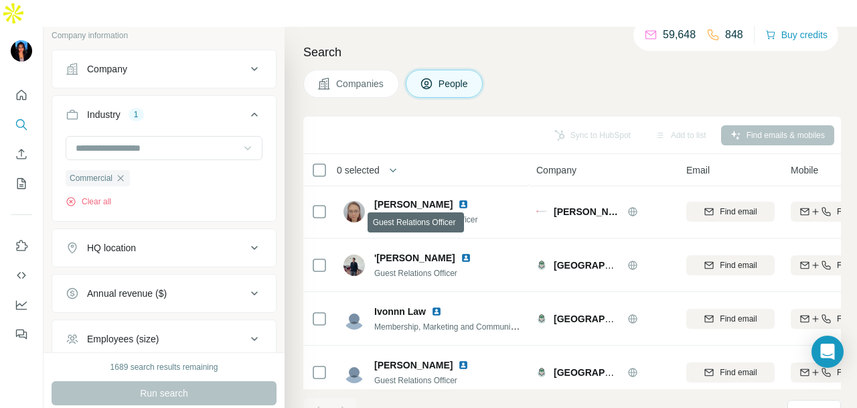
scroll to position [577, 0]
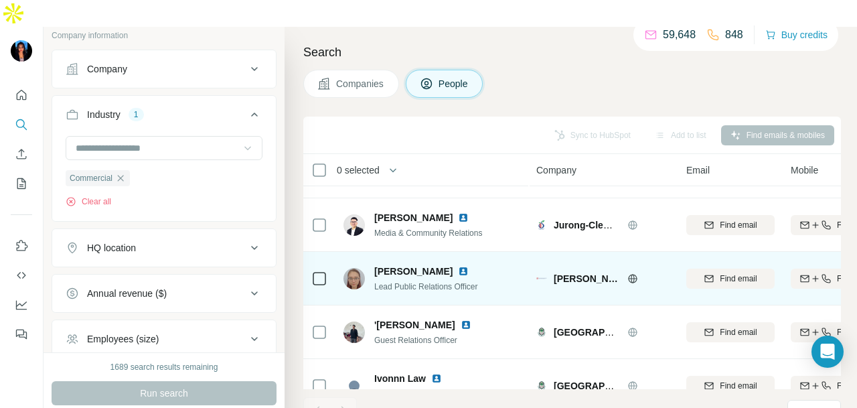
click at [463, 266] on img at bounding box center [463, 271] width 11 height 11
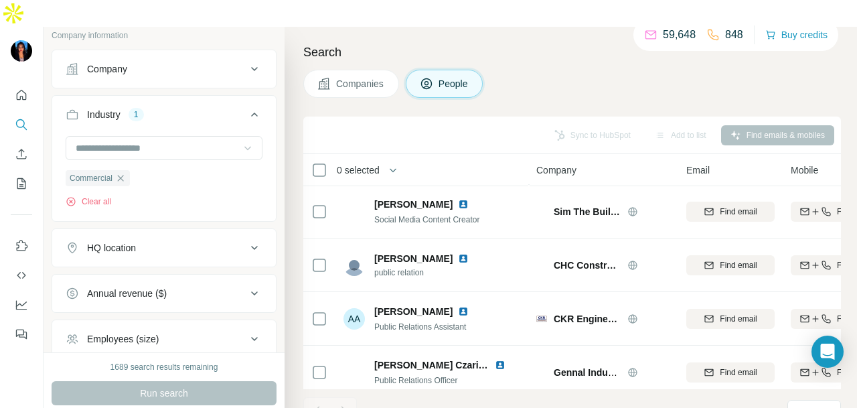
scroll to position [1246, 0]
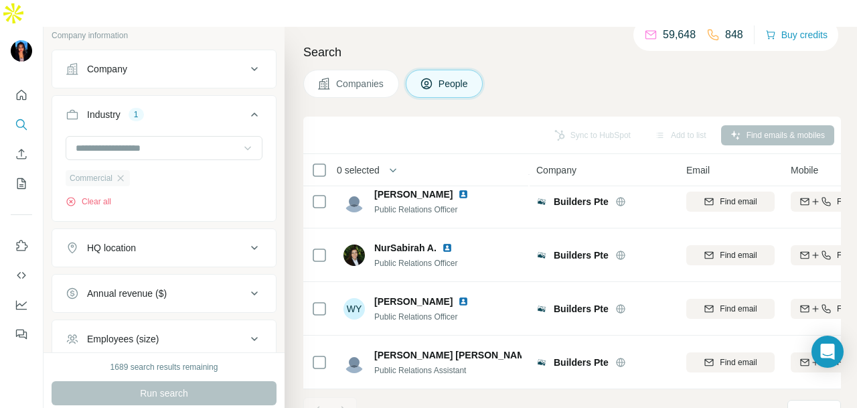
click at [128, 170] on div "Commercial" at bounding box center [98, 178] width 64 height 16
click at [124, 173] on icon "button" at bounding box center [120, 178] width 11 height 11
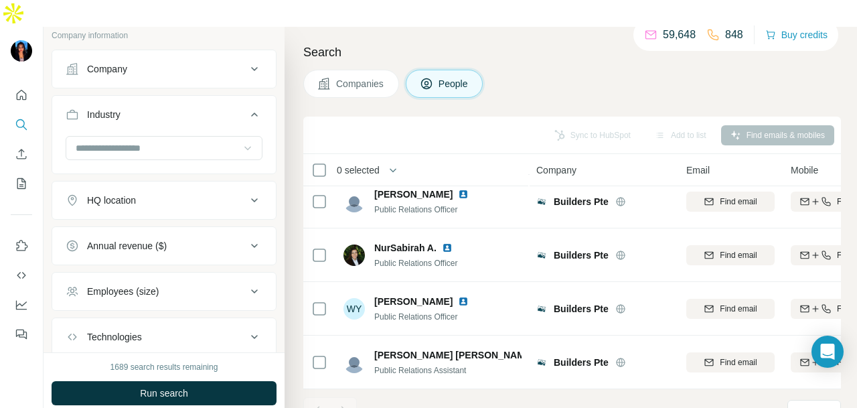
click at [145, 141] on input at bounding box center [156, 148] width 165 height 15
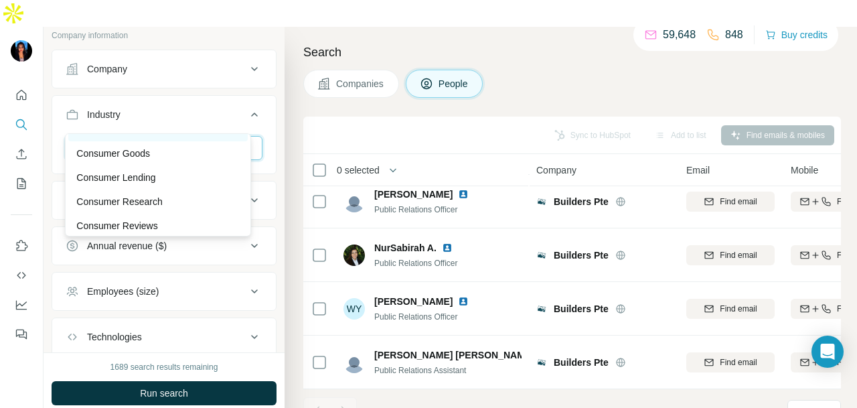
scroll to position [2811, 0]
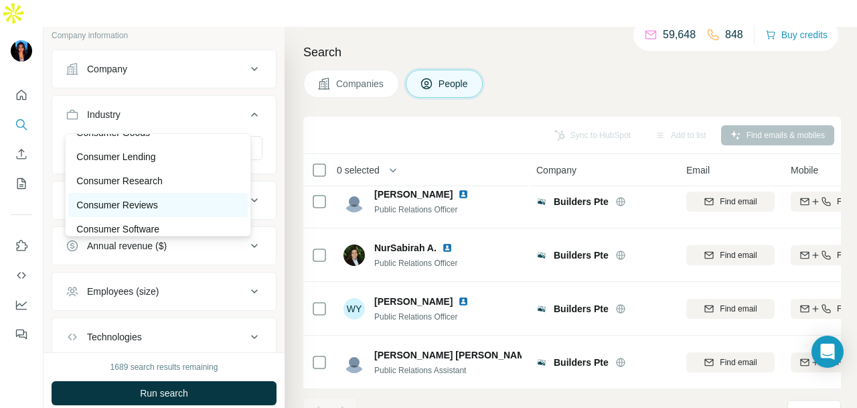
click at [190, 211] on div "Consumer Reviews" at bounding box center [157, 204] width 163 height 13
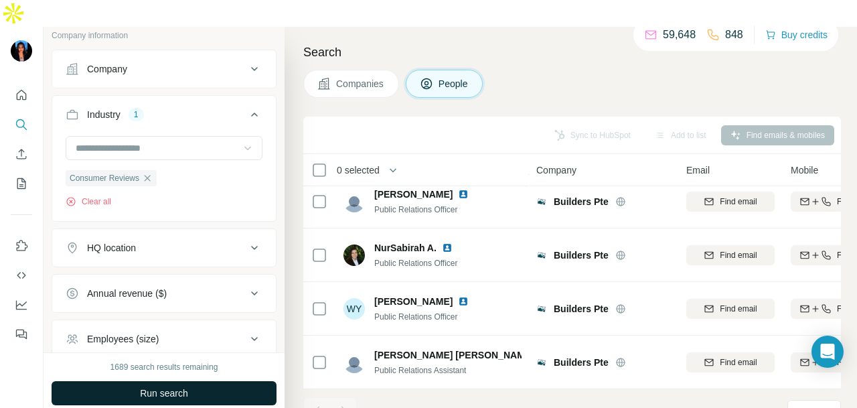
click at [261, 381] on button "Run search" at bounding box center [164, 393] width 225 height 24
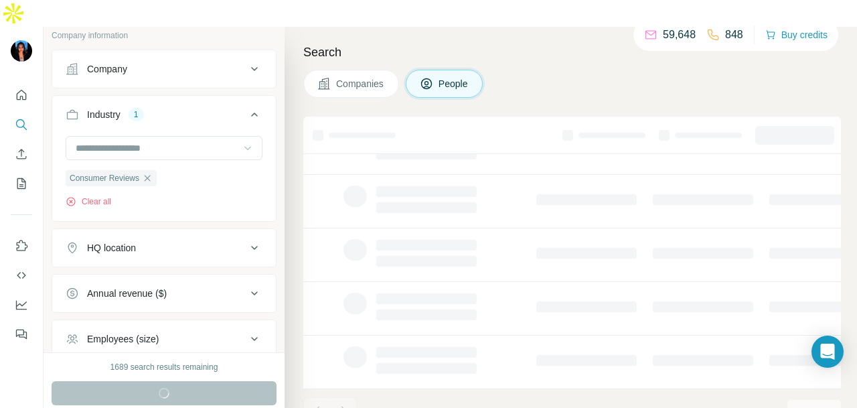
scroll to position [336, 0]
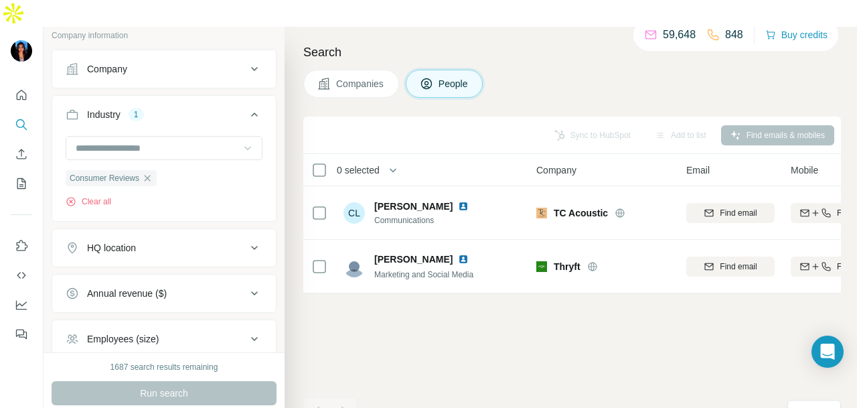
drag, startPoint x: 149, startPoint y: 148, endPoint x: 180, endPoint y: 139, distance: 32.8
click at [149, 173] on icon "button" at bounding box center [147, 178] width 11 height 11
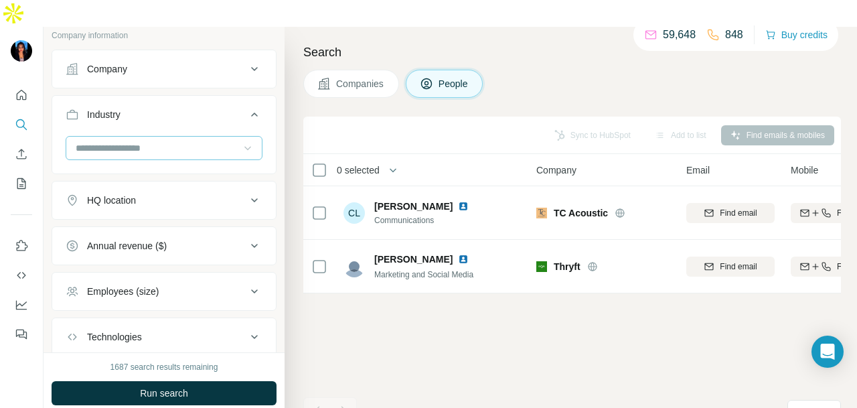
click at [189, 137] on div at bounding box center [156, 148] width 165 height 23
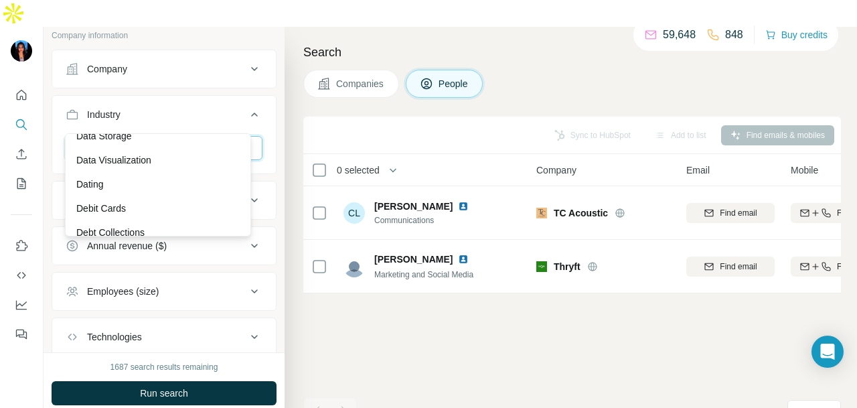
scroll to position [3614, 0]
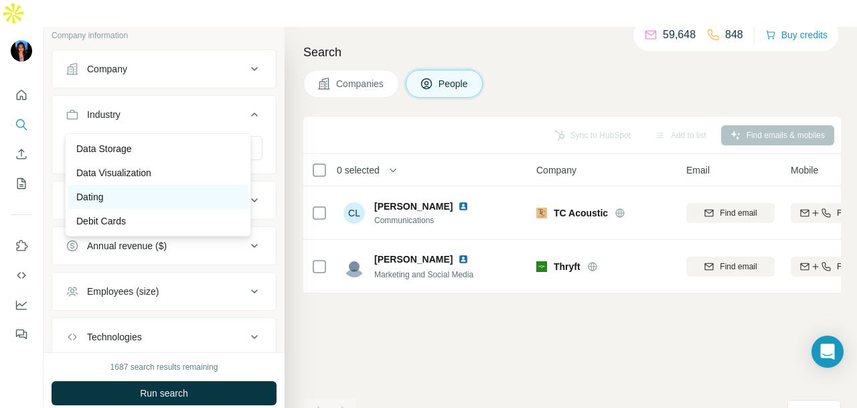
click at [187, 203] on div "Dating" at bounding box center [157, 196] width 163 height 13
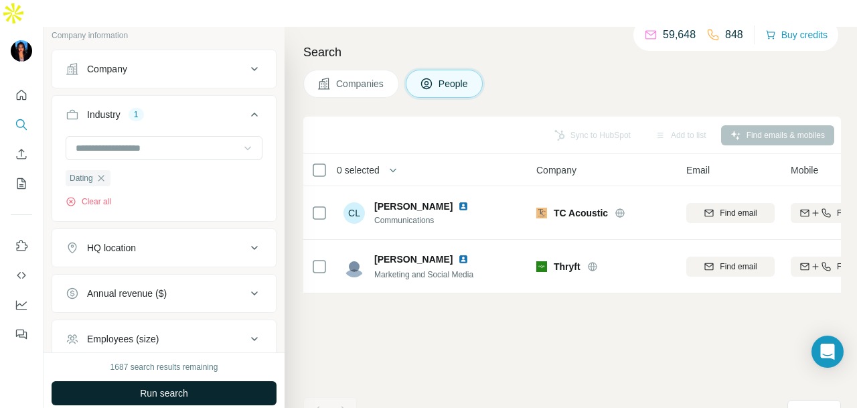
click at [248, 381] on button "Run search" at bounding box center [164, 393] width 225 height 24
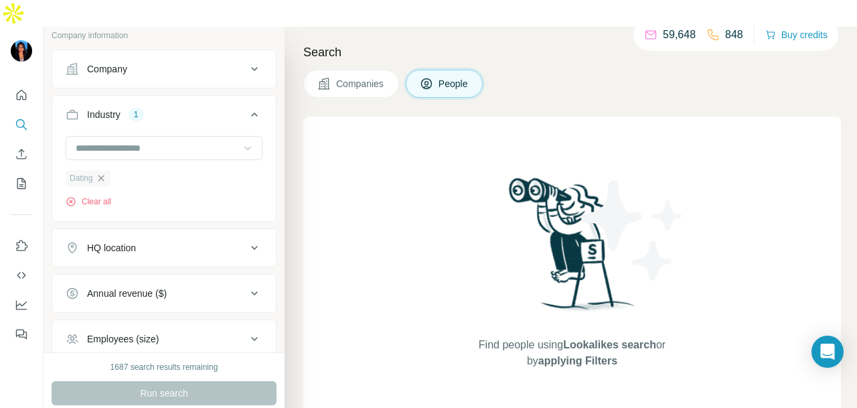
click at [106, 173] on icon "button" at bounding box center [101, 178] width 11 height 11
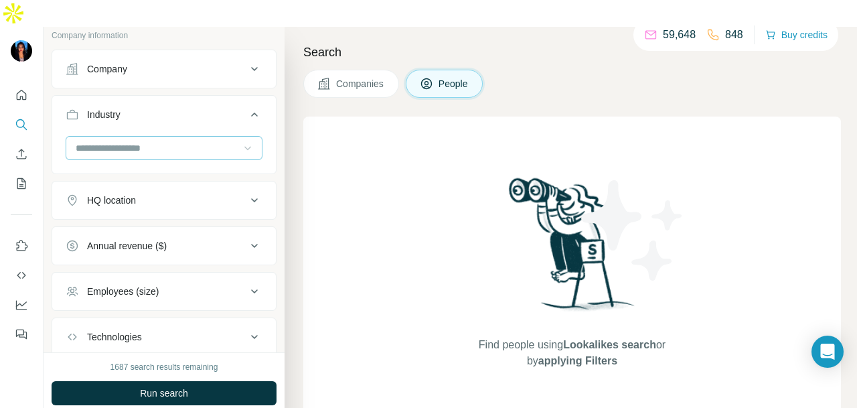
click at [204, 137] on div at bounding box center [156, 148] width 165 height 23
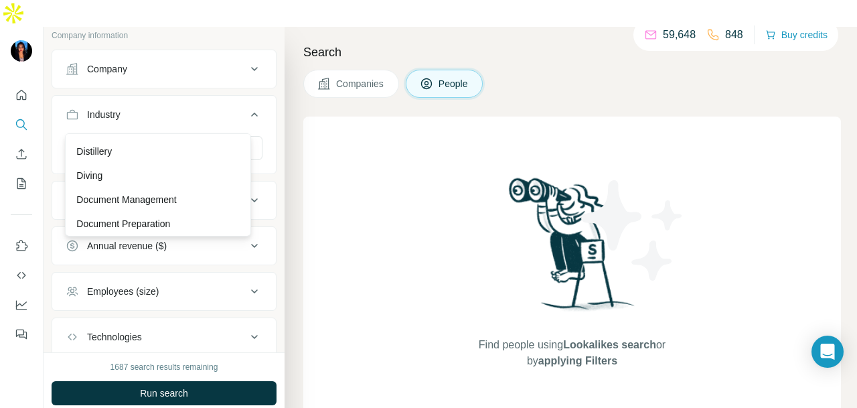
scroll to position [4082, 0]
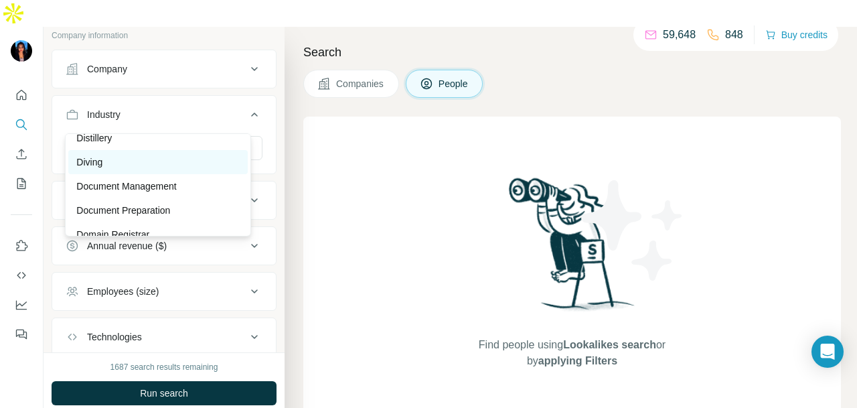
click at [220, 169] on div "Diving" at bounding box center [157, 161] width 163 height 13
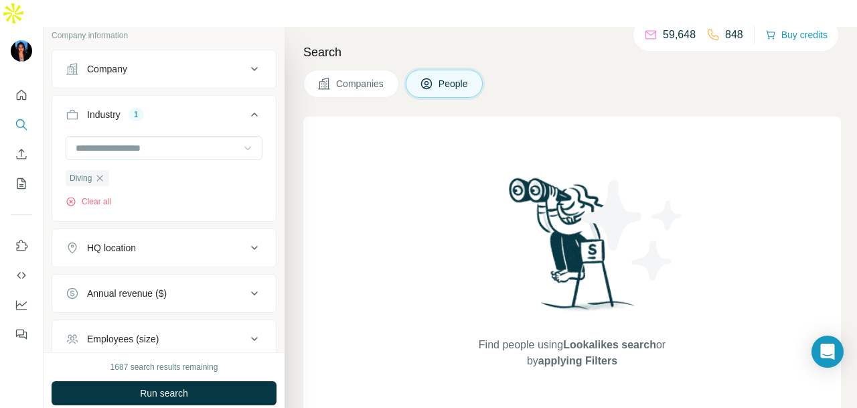
click at [266, 381] on button "Run search" at bounding box center [164, 393] width 225 height 24
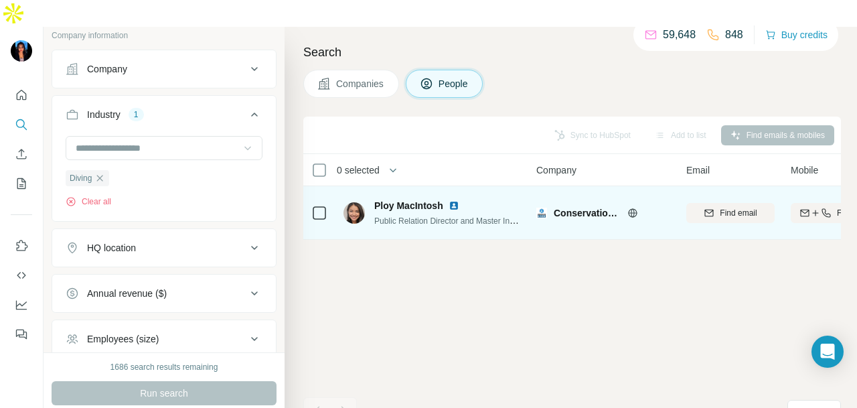
click at [451, 200] on img at bounding box center [453, 205] width 11 height 11
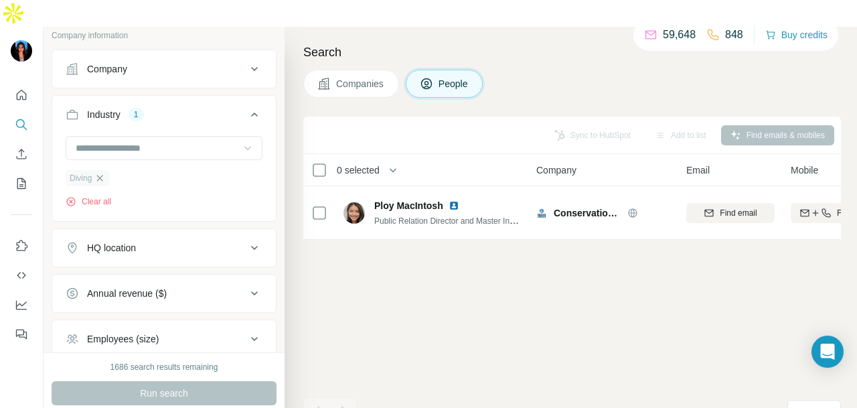
click at [100, 173] on icon "button" at bounding box center [99, 178] width 11 height 11
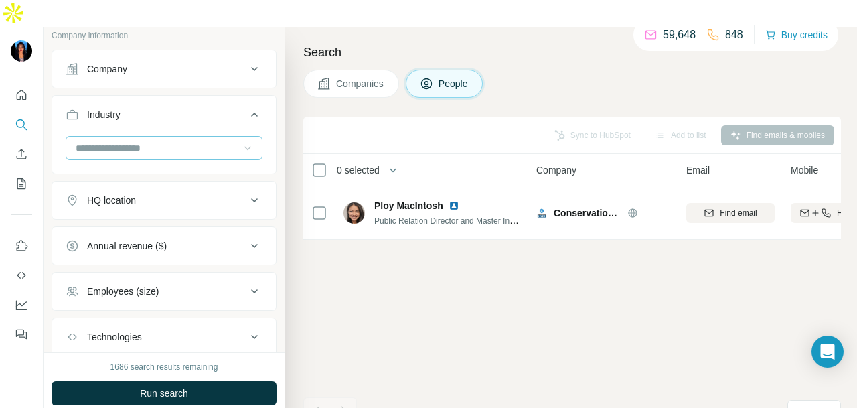
click at [171, 141] on input at bounding box center [156, 148] width 165 height 15
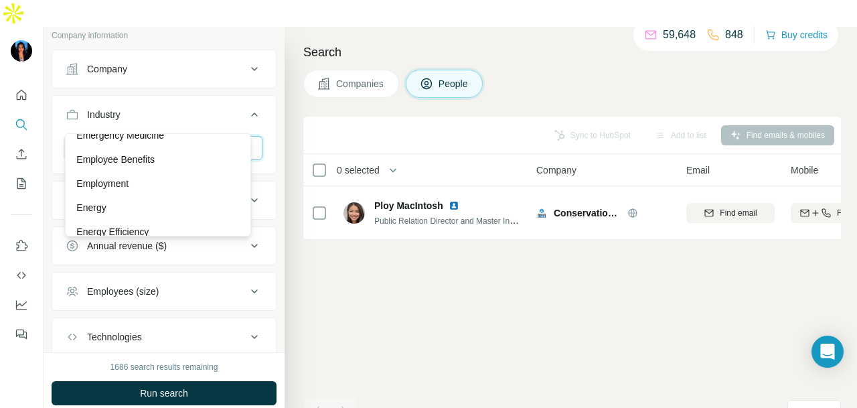
scroll to position [4684, 0]
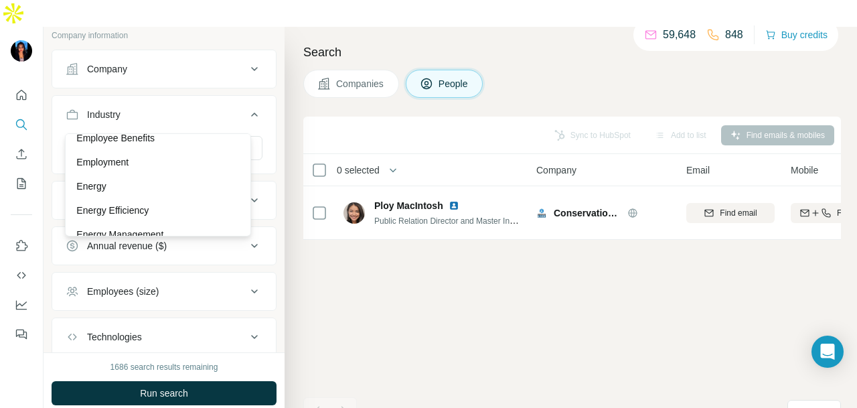
click at [187, 126] on div "Emergency Medicine" at bounding box center [157, 114] width 179 height 24
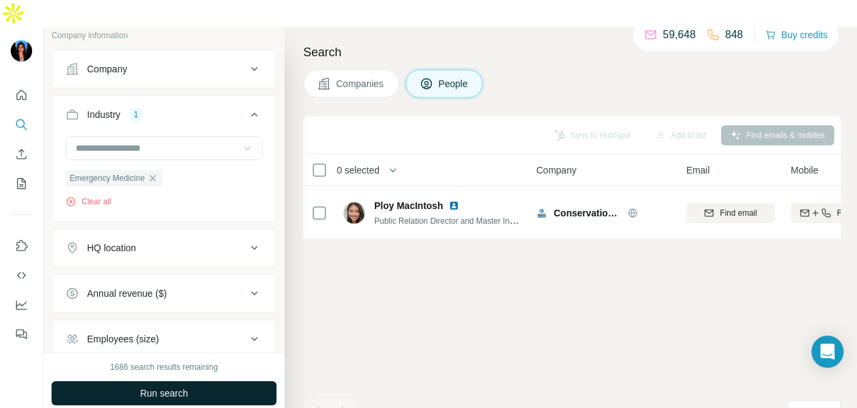
click at [234, 381] on button "Run search" at bounding box center [164, 393] width 225 height 24
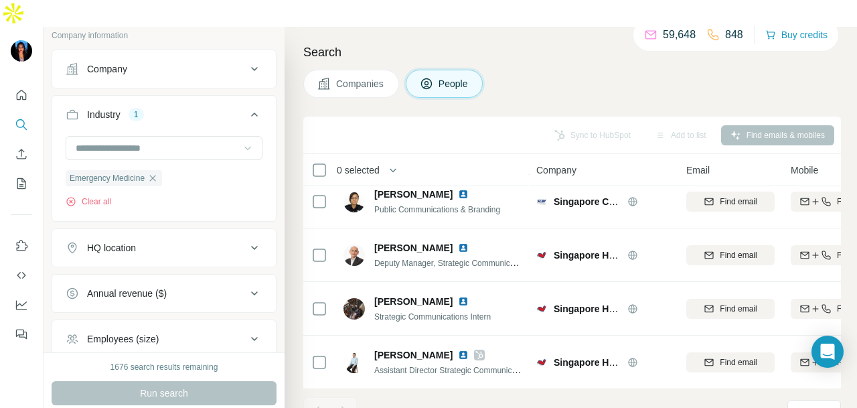
scroll to position [269, 0]
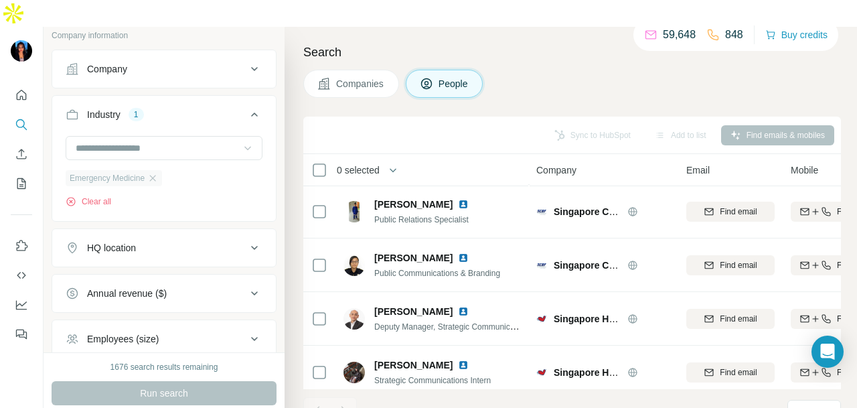
click at [162, 170] on div "Emergency Medicine" at bounding box center [114, 178] width 96 height 16
click at [158, 173] on icon "button" at bounding box center [152, 178] width 11 height 11
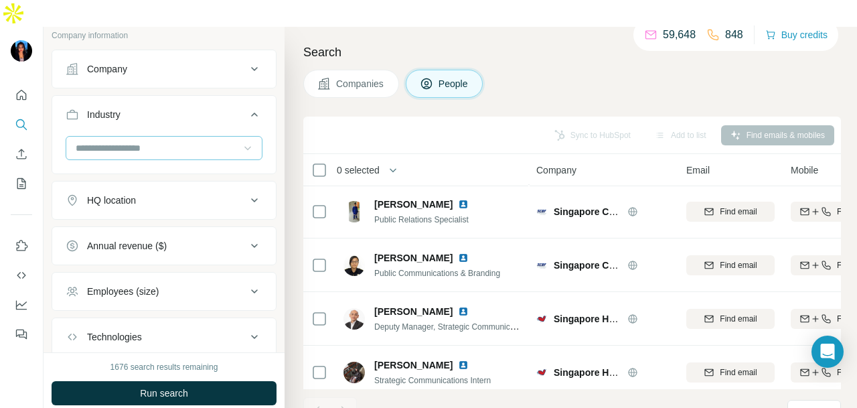
click at [191, 137] on div at bounding box center [156, 148] width 165 height 23
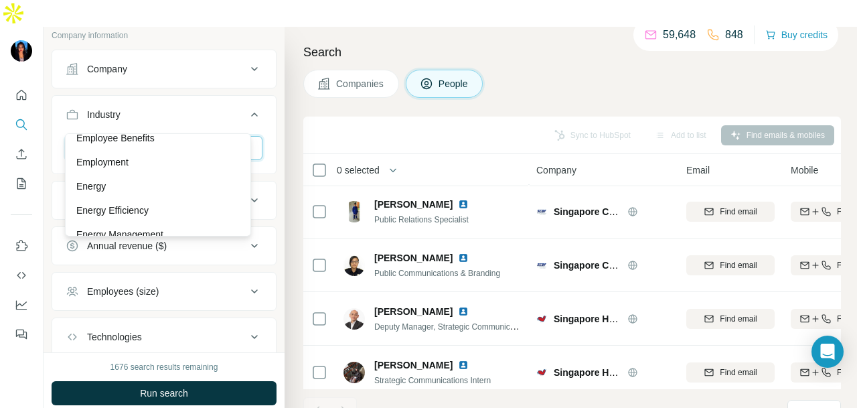
scroll to position [5287, 0]
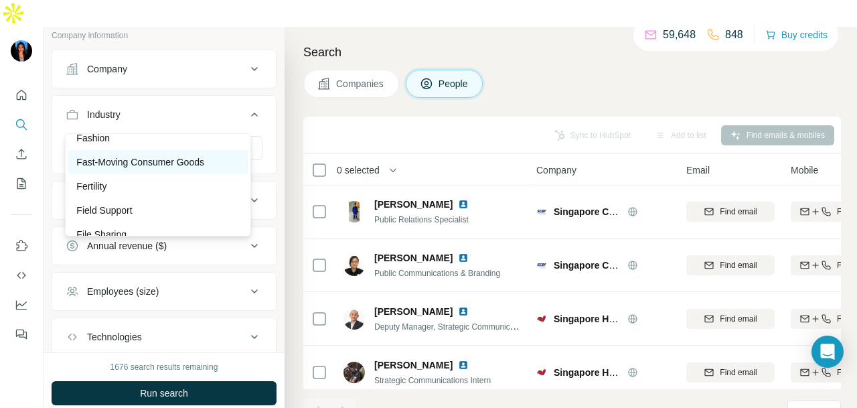
click at [195, 169] on p "Fast-Moving Consumer Goods" at bounding box center [140, 161] width 128 height 13
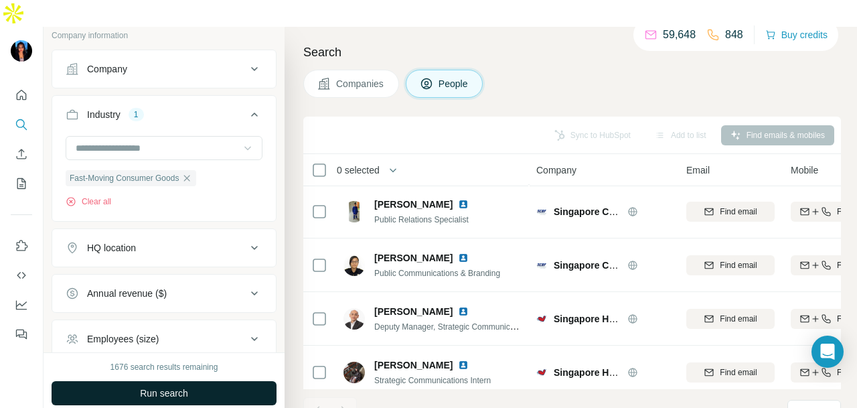
click at [226, 381] on button "Run search" at bounding box center [164, 393] width 225 height 24
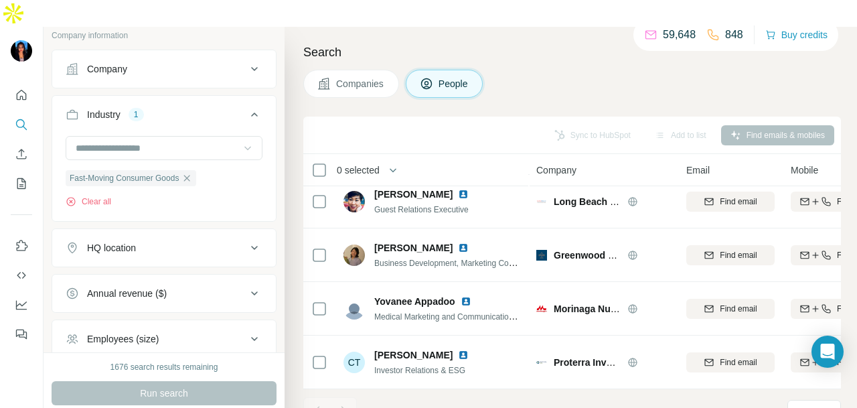
scroll to position [175, 0]
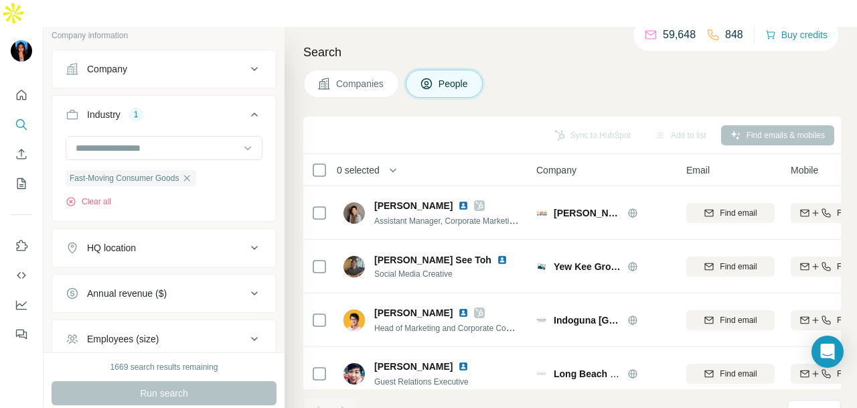
scroll to position [175, 0]
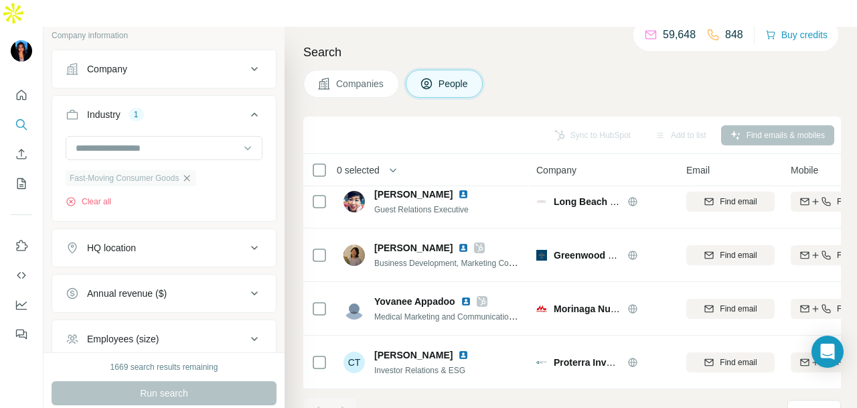
click at [192, 173] on icon "button" at bounding box center [186, 178] width 11 height 11
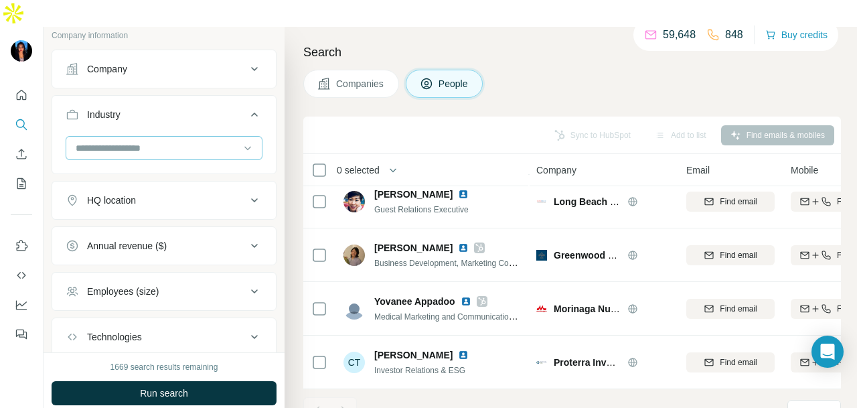
click at [209, 141] on input at bounding box center [156, 148] width 165 height 15
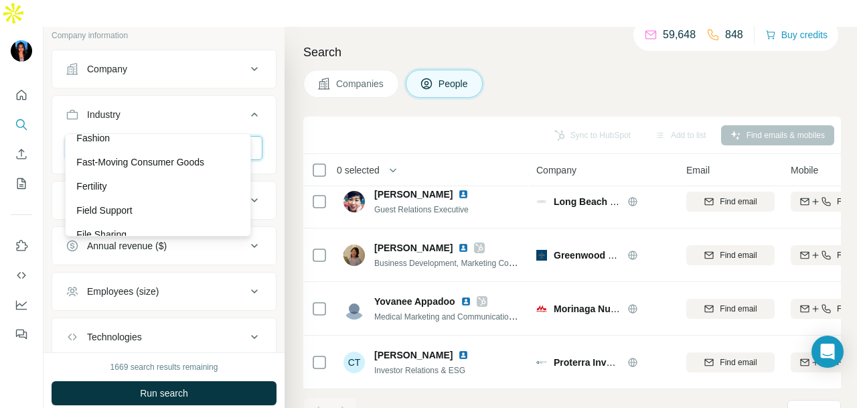
scroll to position [5554, 0]
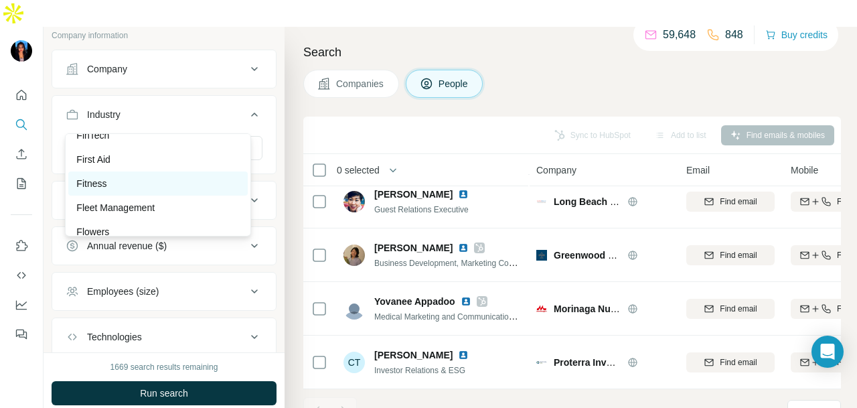
click at [205, 190] on div "Fitness" at bounding box center [157, 183] width 163 height 13
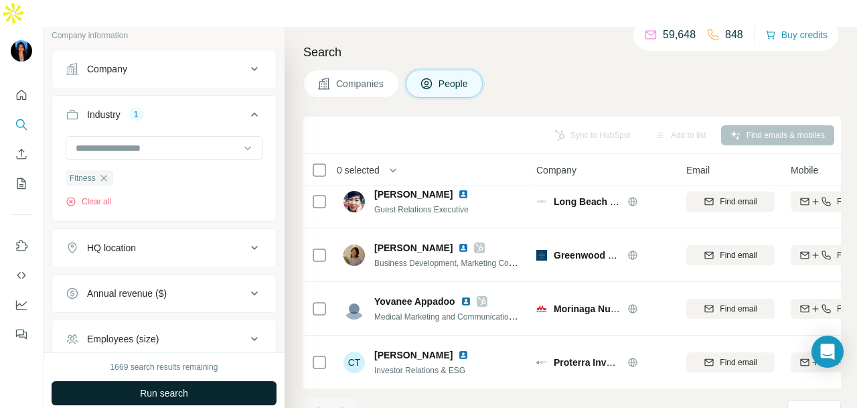
click at [232, 381] on button "Run search" at bounding box center [164, 393] width 225 height 24
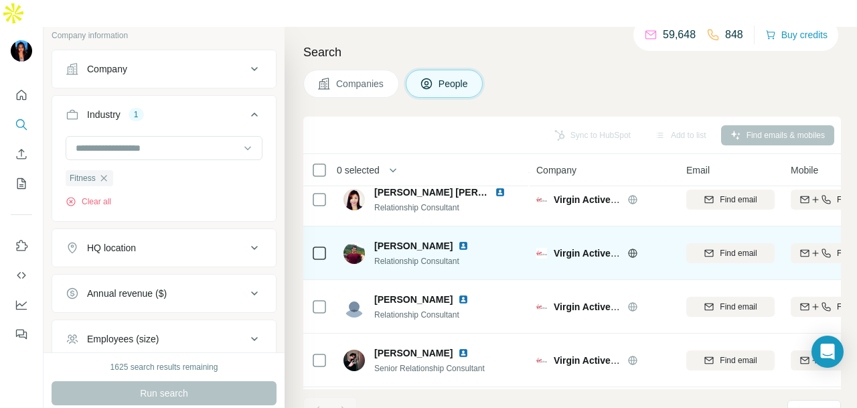
scroll to position [1405, 0]
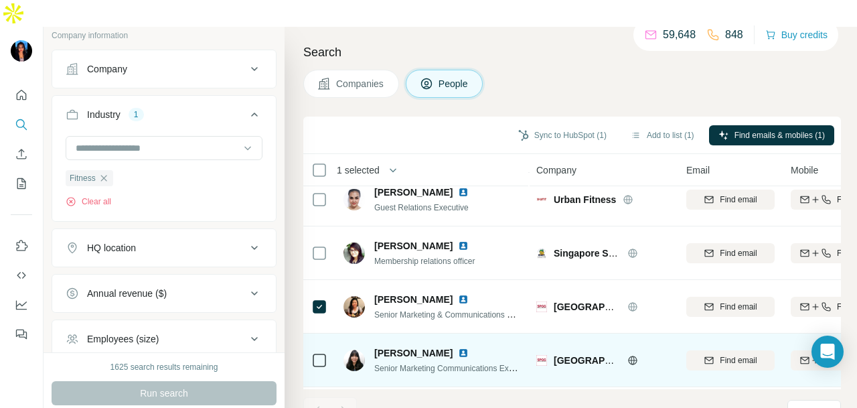
click at [317, 352] on icon at bounding box center [319, 360] width 16 height 16
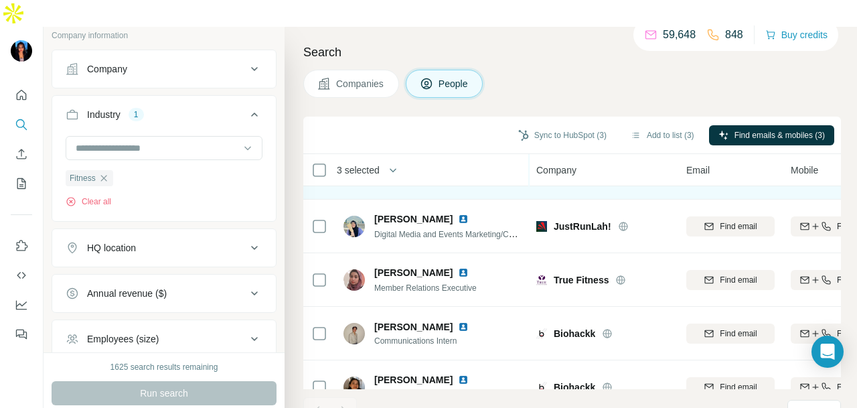
scroll to position [2156, 0]
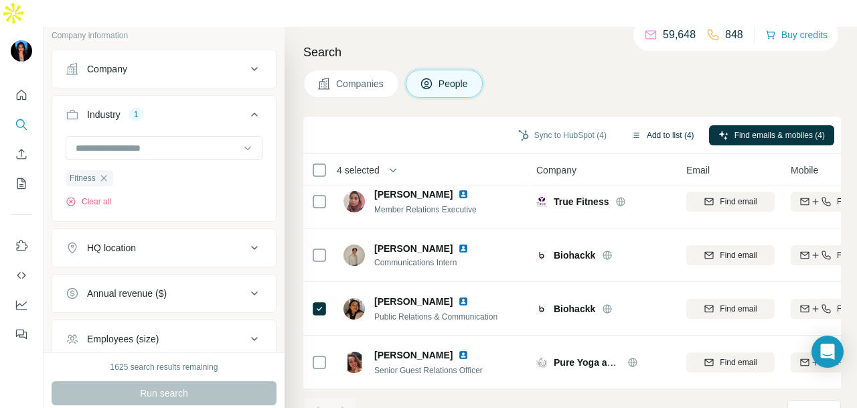
click at [648, 125] on button "Add to list (4)" at bounding box center [662, 135] width 82 height 20
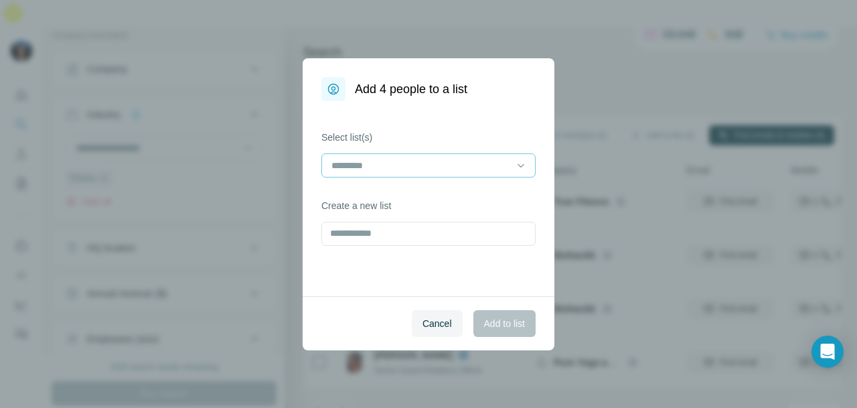
click at [408, 171] on input at bounding box center [420, 165] width 181 height 15
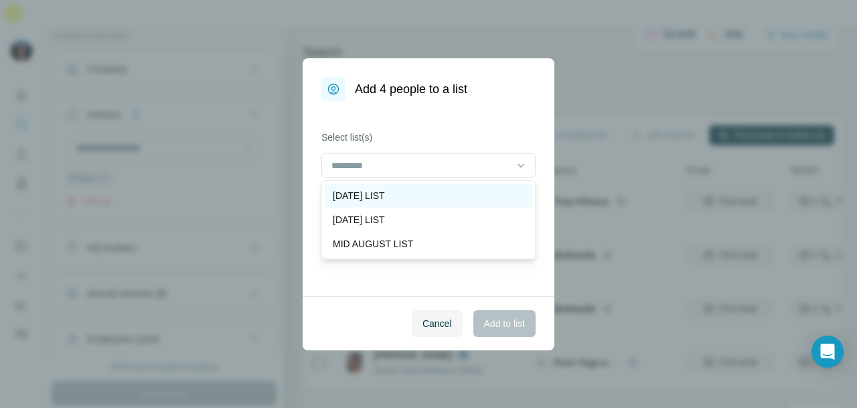
click at [416, 191] on div "[DATE] LIST" at bounding box center [428, 195] width 191 height 13
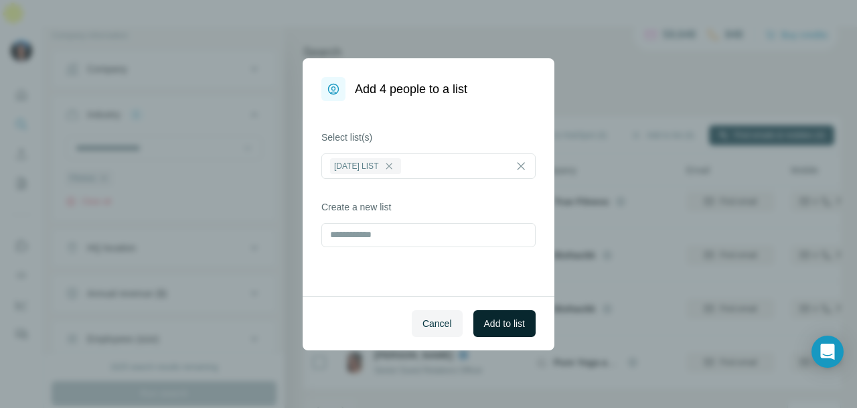
click at [505, 325] on span "Add to list" at bounding box center [504, 323] width 41 height 13
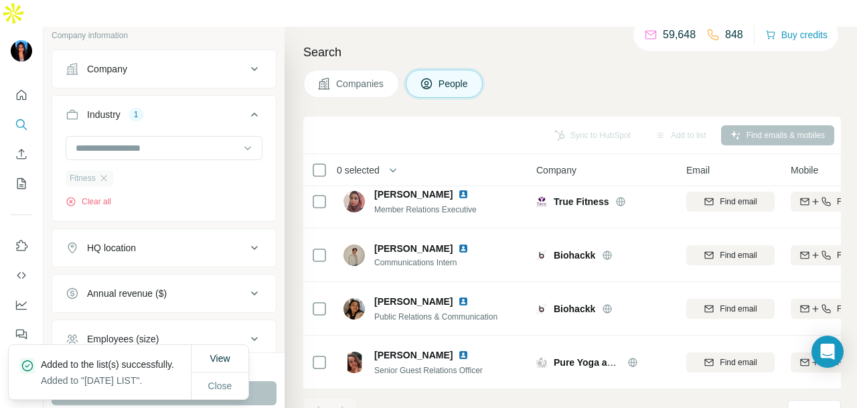
drag, startPoint x: 102, startPoint y: 154, endPoint x: 110, endPoint y: 156, distance: 8.3
click at [102, 170] on div "Fitness" at bounding box center [90, 178] width 48 height 16
click at [147, 141] on input at bounding box center [156, 148] width 165 height 15
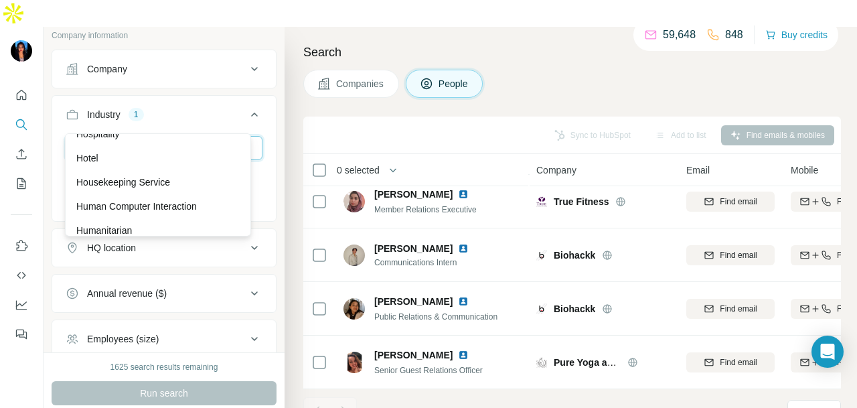
scroll to position [6893, 0]
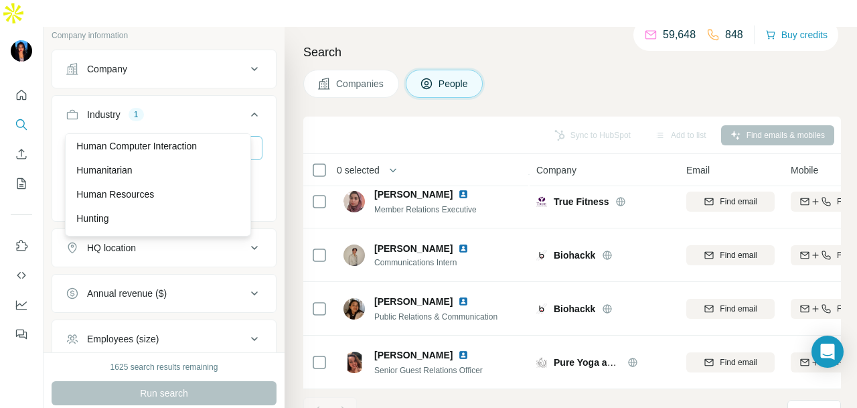
click at [183, 182] on div "Humanitarian" at bounding box center [157, 170] width 179 height 24
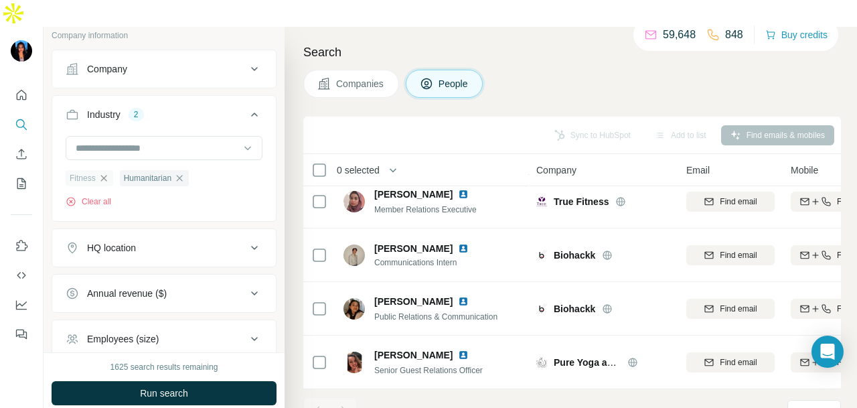
click at [107, 173] on icon "button" at bounding box center [103, 178] width 11 height 11
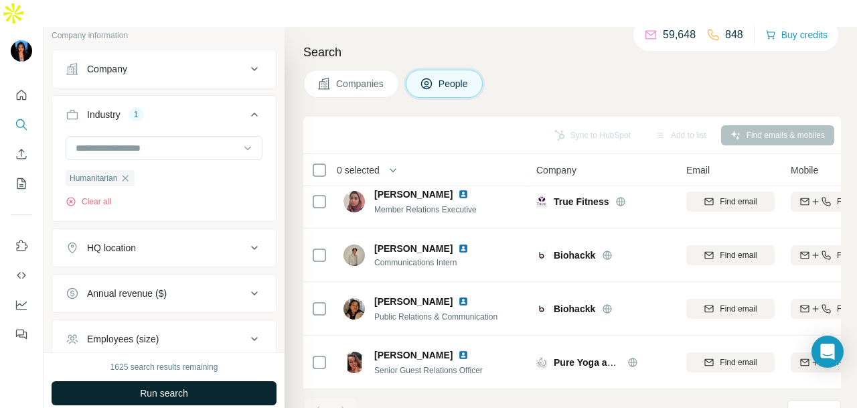
click at [215, 381] on button "Run search" at bounding box center [164, 393] width 225 height 24
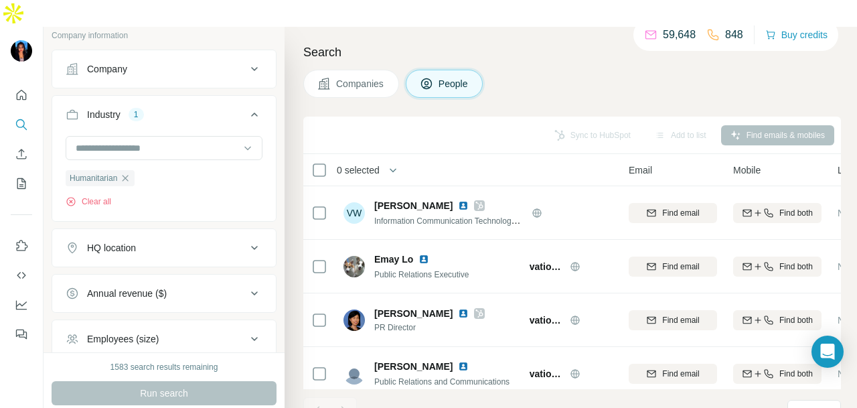
scroll to position [0, 398]
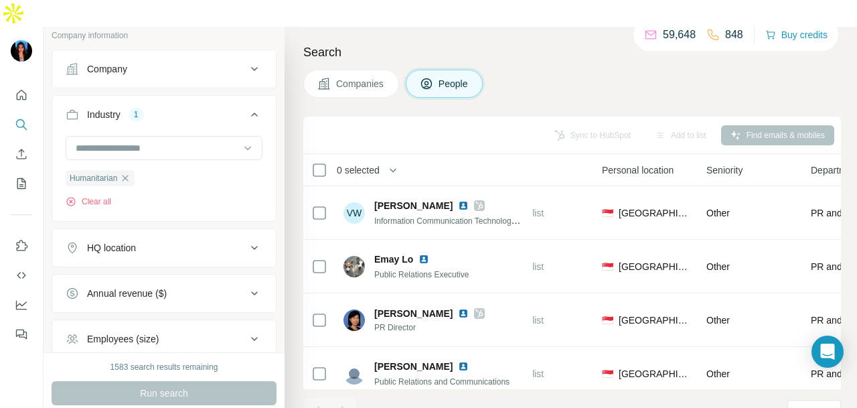
click at [473, 123] on div "Sync to HubSpot Add to list Find emails & mobiles" at bounding box center [572, 134] width 524 height 23
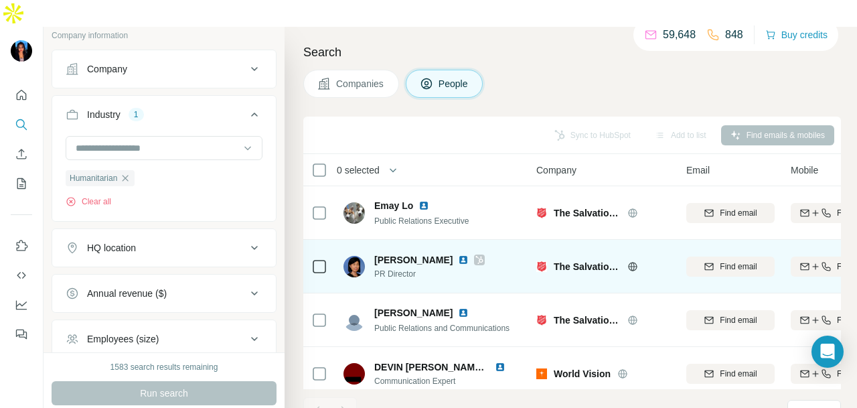
scroll to position [187, 0]
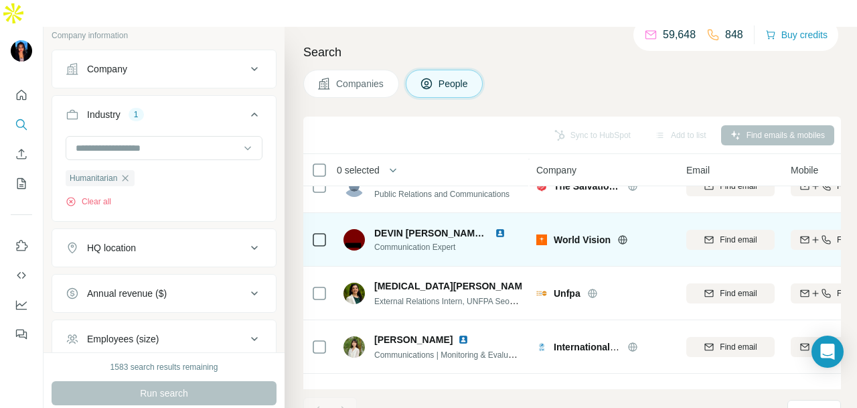
click at [499, 228] on img at bounding box center [500, 233] width 11 height 11
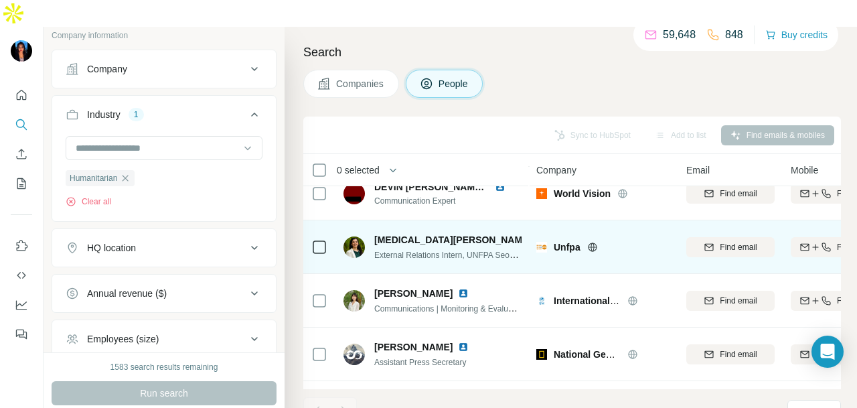
scroll to position [254, 0]
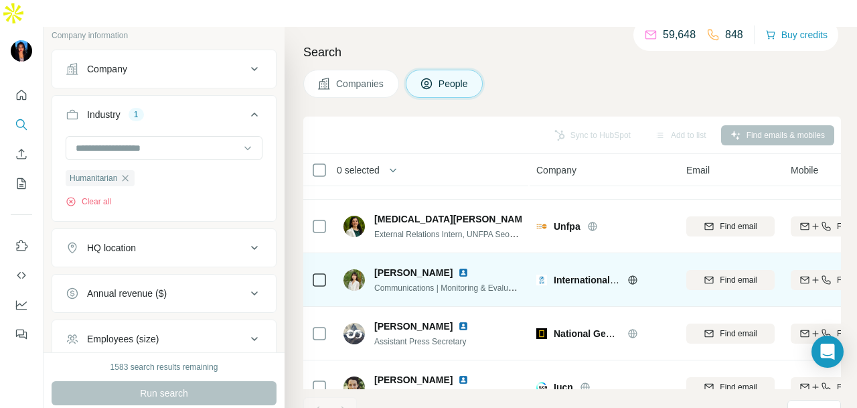
click at [458, 267] on img at bounding box center [463, 272] width 11 height 11
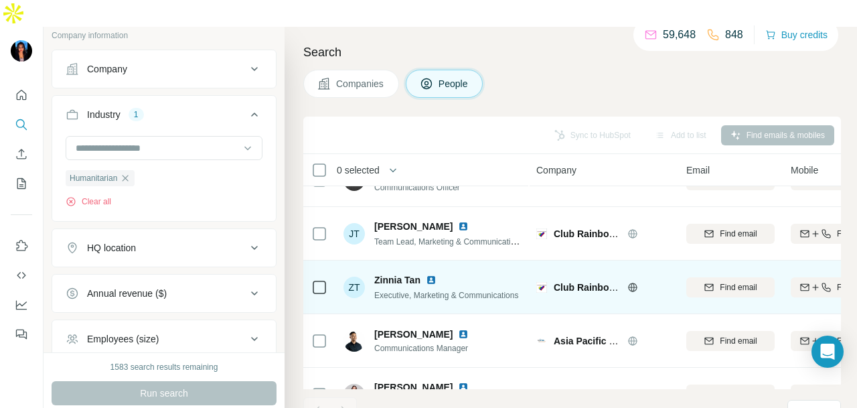
scroll to position [1459, 0]
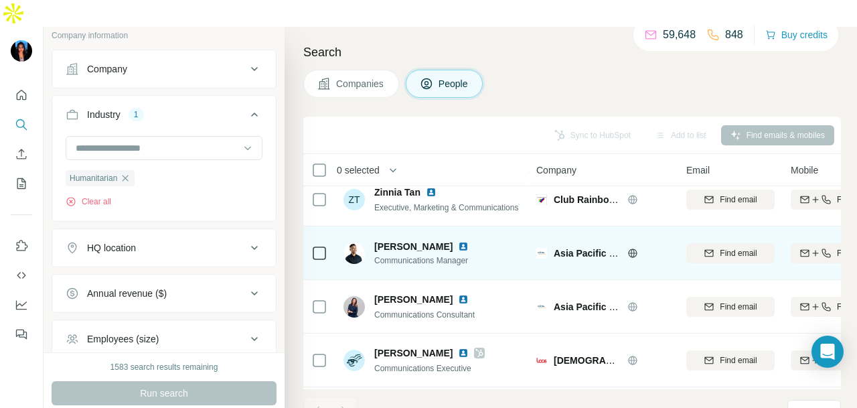
click at [326, 245] on icon at bounding box center [319, 253] width 16 height 16
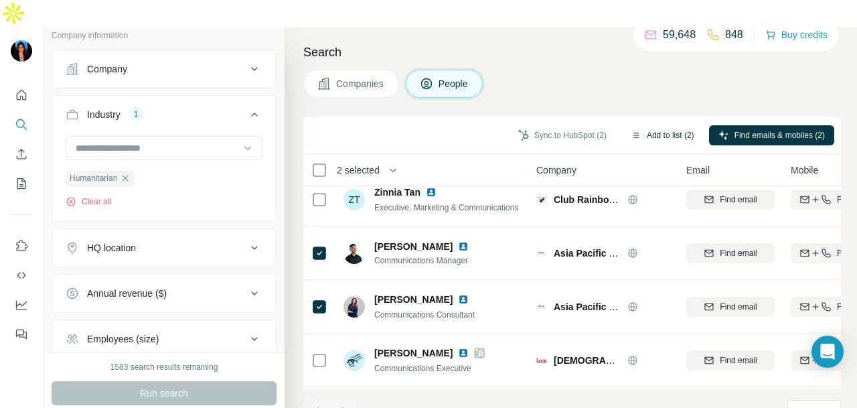
click at [645, 125] on button "Add to list (2)" at bounding box center [662, 135] width 82 height 20
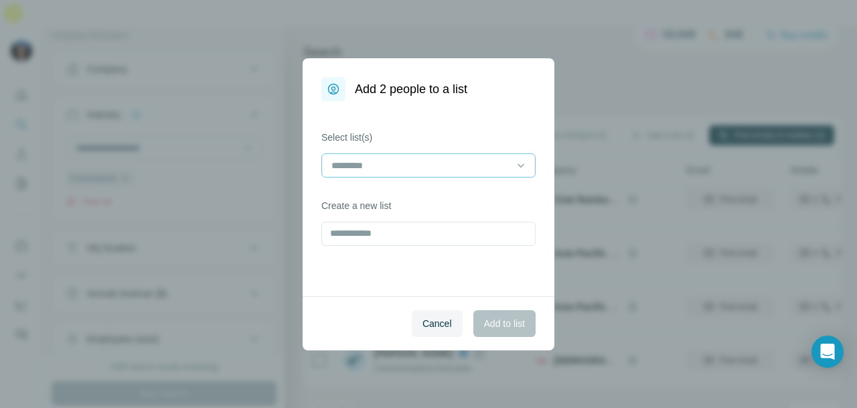
click at [473, 172] on div at bounding box center [420, 165] width 181 height 23
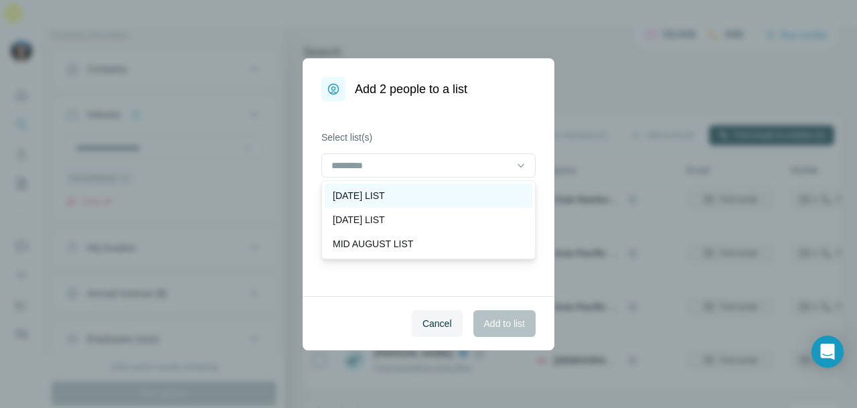
click at [473, 200] on div "[DATE] LIST" at bounding box center [428, 195] width 191 height 13
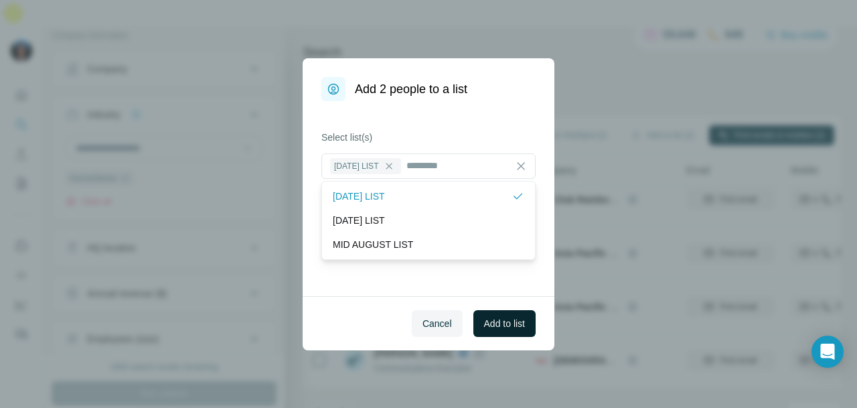
click at [513, 331] on button "Add to list" at bounding box center [504, 323] width 62 height 27
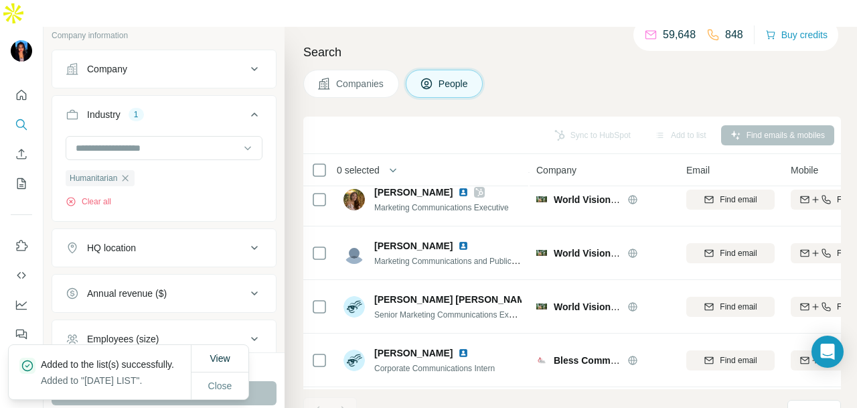
scroll to position [2049, 0]
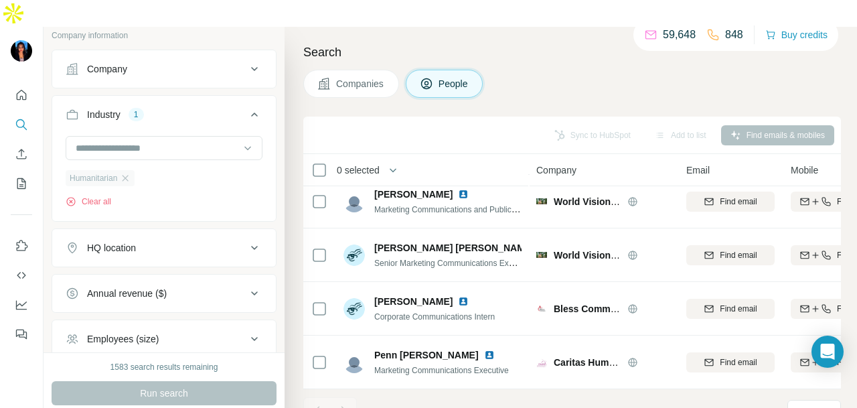
click at [129, 170] on div "Humanitarian" at bounding box center [100, 178] width 69 height 16
click at [128, 173] on icon "button" at bounding box center [125, 178] width 11 height 11
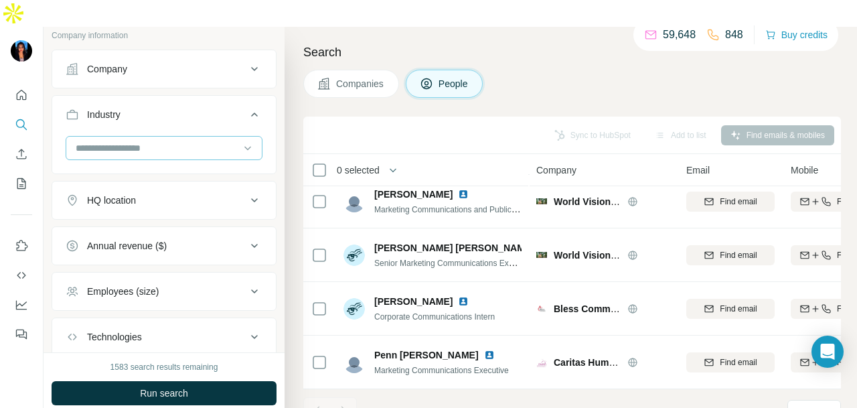
click at [158, 141] on input at bounding box center [156, 148] width 165 height 15
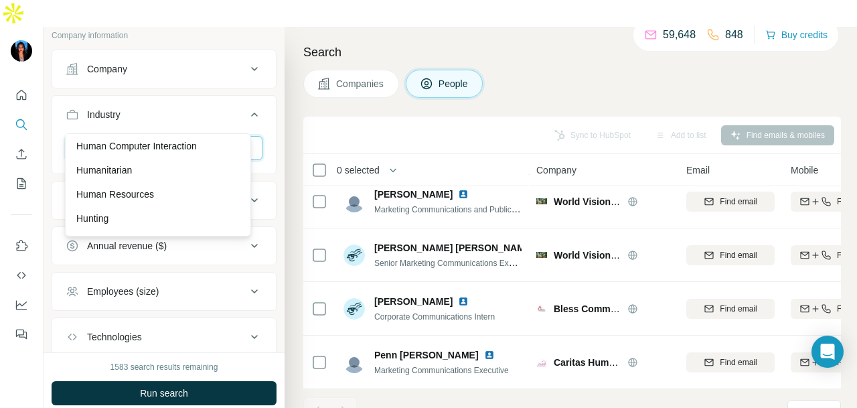
scroll to position [6960, 0]
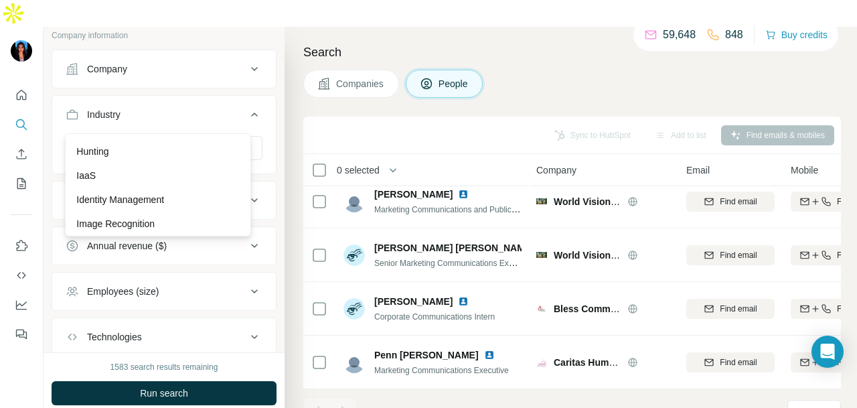
click at [166, 139] on div "Human Resources" at bounding box center [157, 127] width 179 height 24
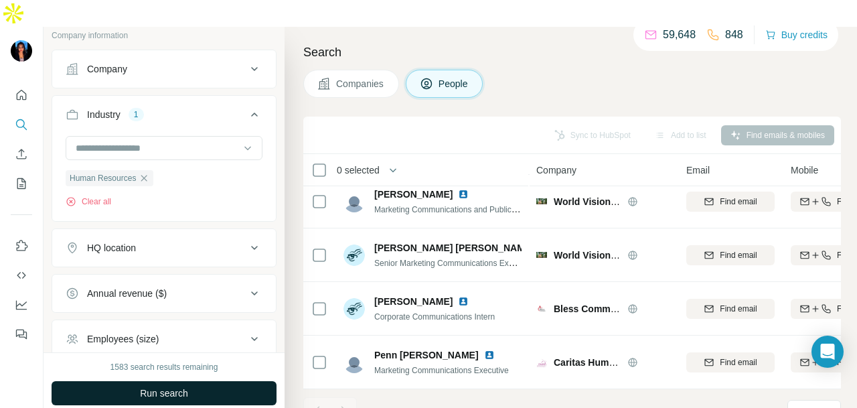
click at [266, 381] on button "Run search" at bounding box center [164, 393] width 225 height 24
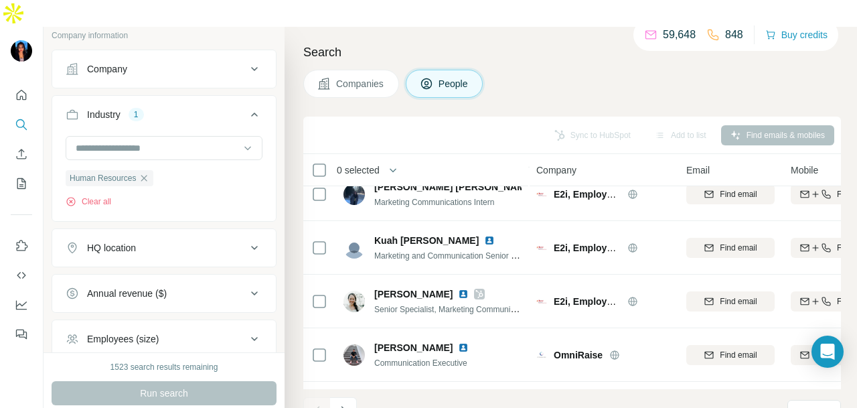
scroll to position [2785, 0]
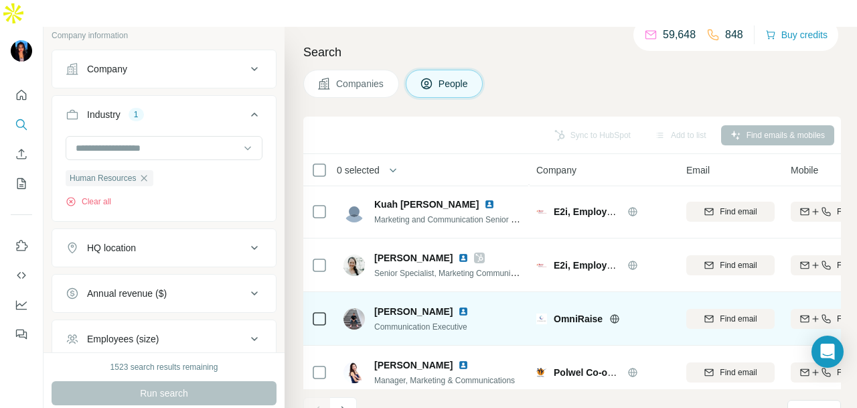
click at [458, 306] on img at bounding box center [463, 311] width 11 height 11
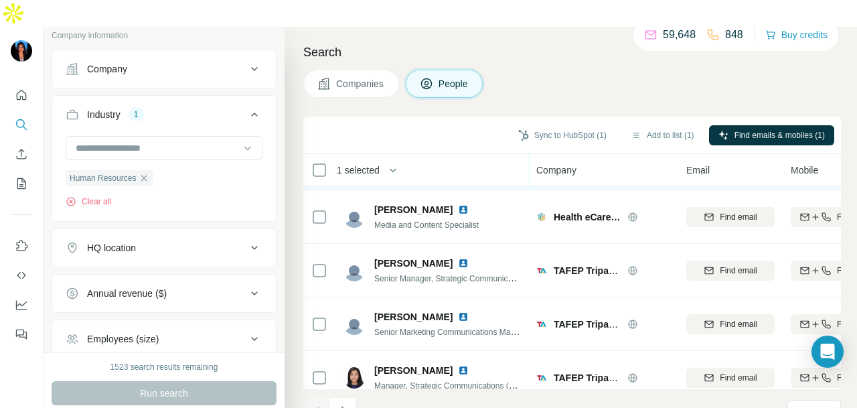
scroll to position [3013, 0]
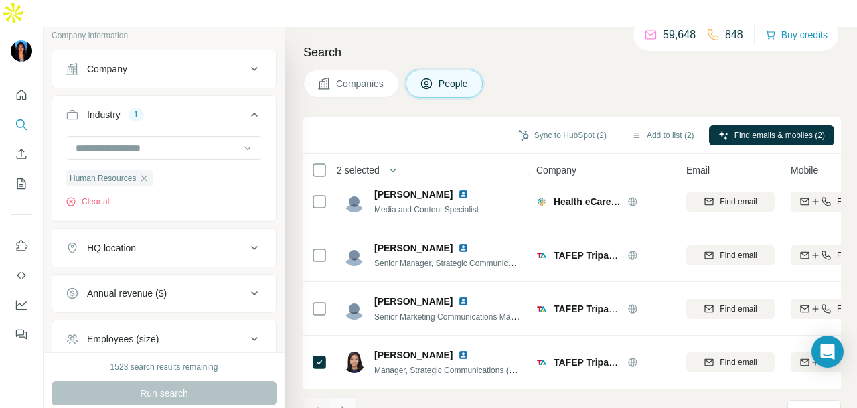
click at [351, 397] on button "Navigate to next page" at bounding box center [343, 410] width 27 height 27
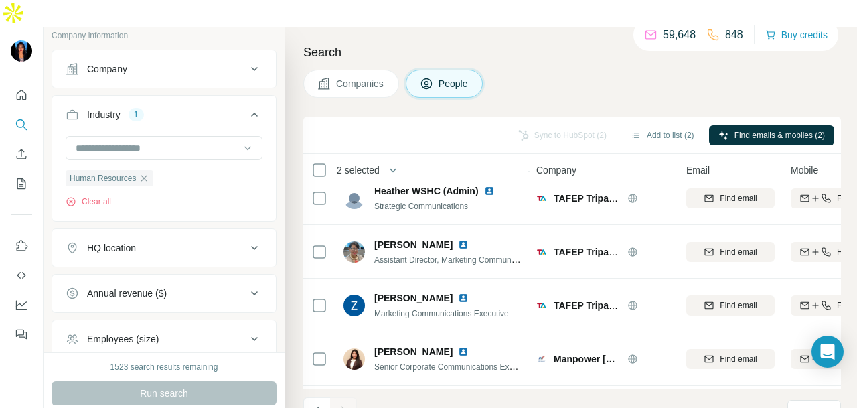
scroll to position [2317, 0]
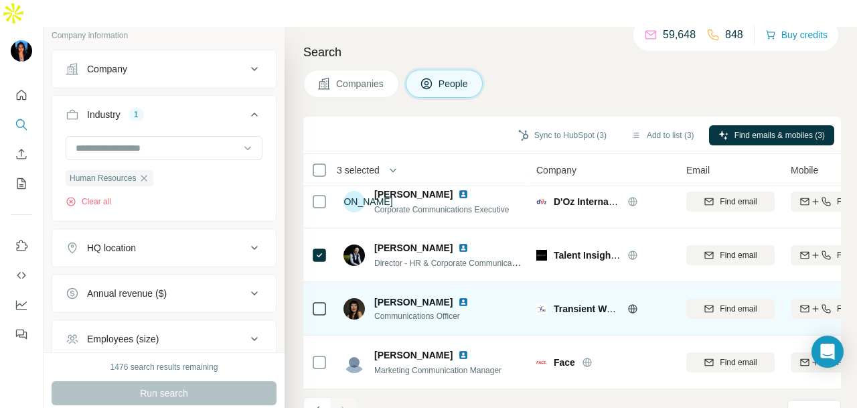
click at [312, 300] on icon at bounding box center [319, 308] width 16 height 16
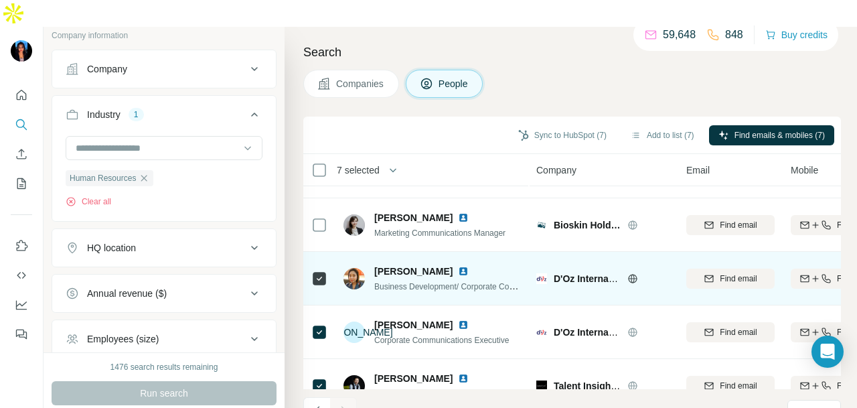
scroll to position [2116, 0]
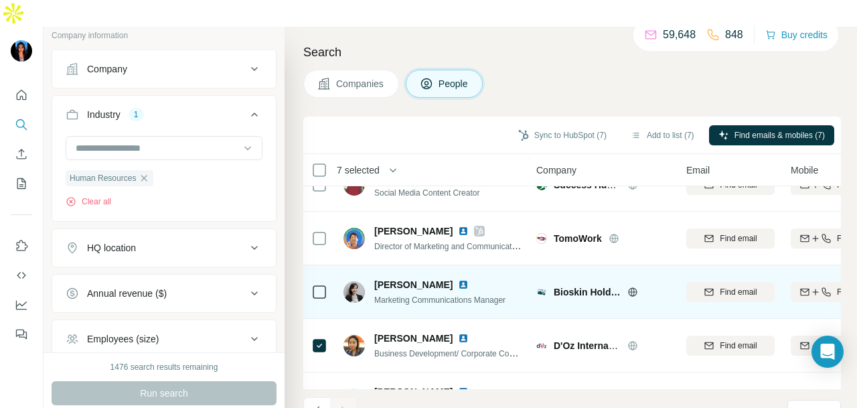
click at [321, 273] on div at bounding box center [319, 291] width 16 height 37
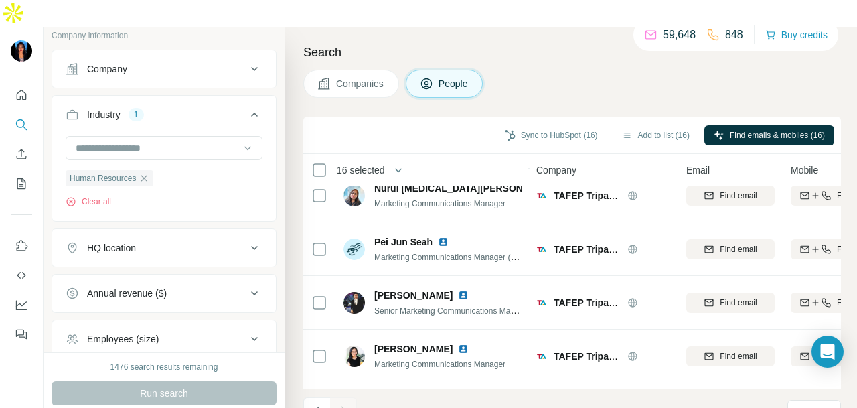
scroll to position [0, 0]
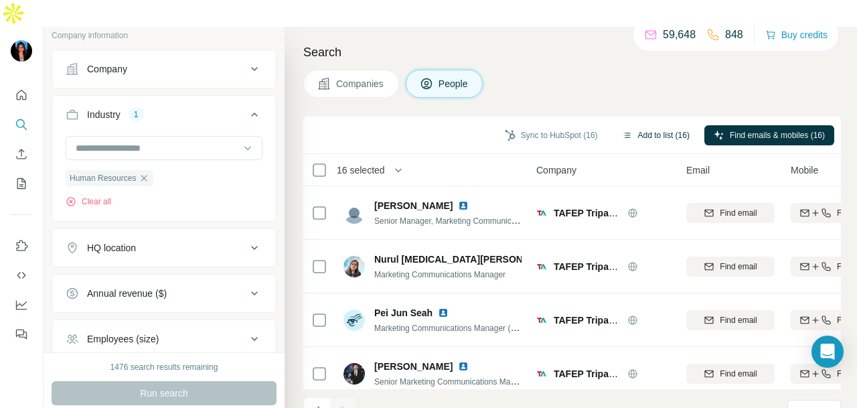
click at [658, 125] on button "Add to list (16)" at bounding box center [655, 135] width 86 height 20
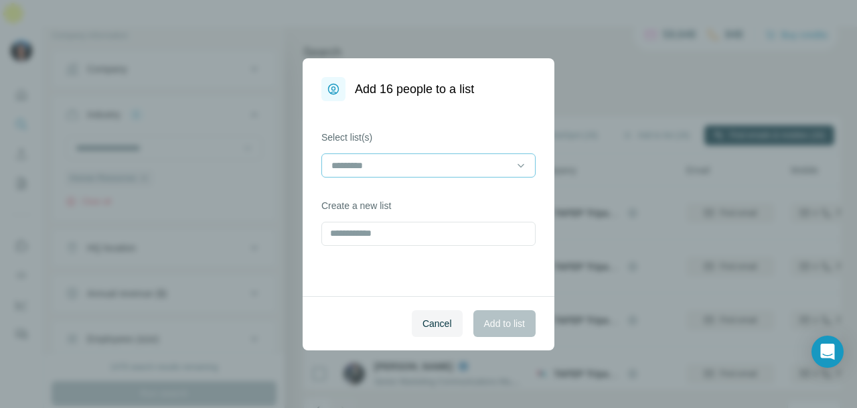
click at [507, 172] on div at bounding box center [420, 165] width 181 height 23
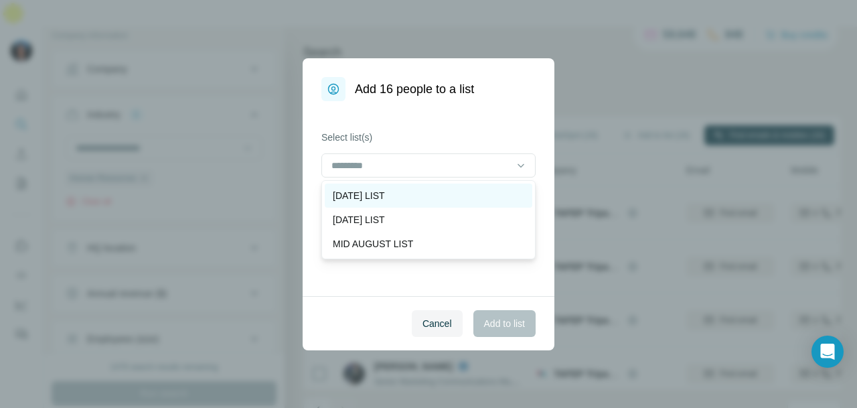
click at [506, 191] on div "[DATE] LIST" at bounding box center [428, 195] width 191 height 13
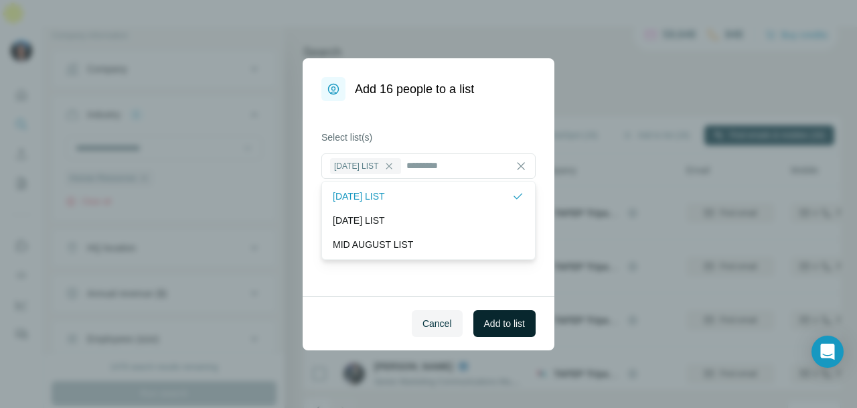
click at [491, 320] on span "Add to list" at bounding box center [504, 323] width 41 height 13
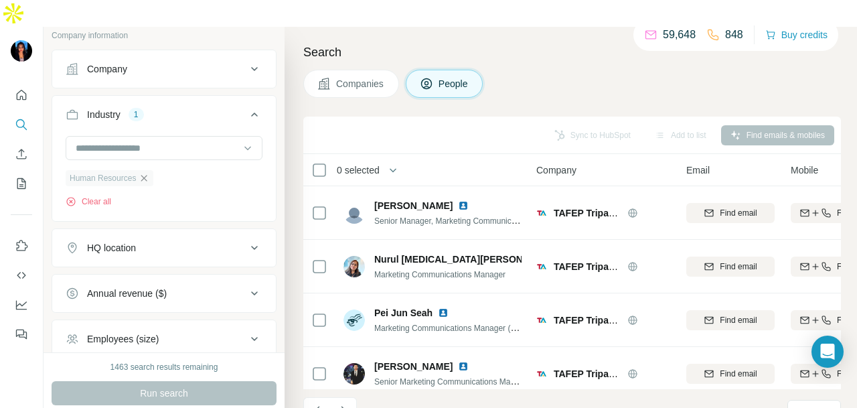
click at [145, 175] on icon "button" at bounding box center [144, 178] width 6 height 6
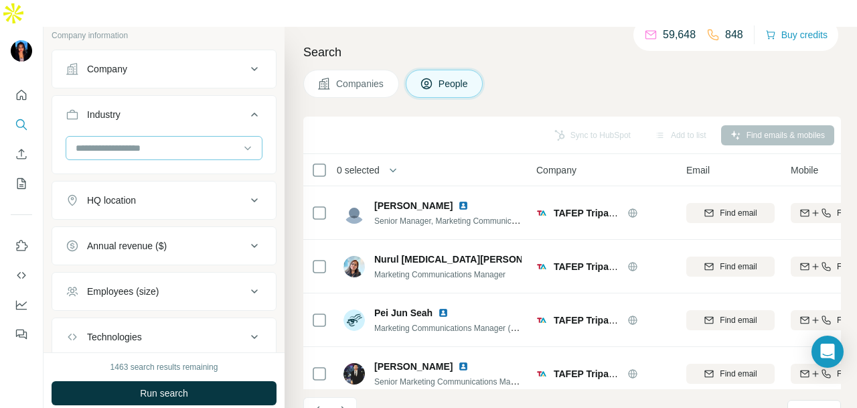
click at [197, 141] on input at bounding box center [156, 148] width 165 height 15
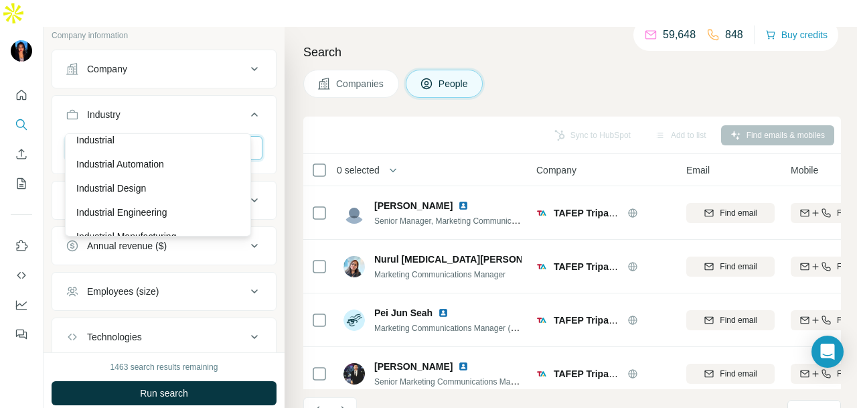
scroll to position [7160, 0]
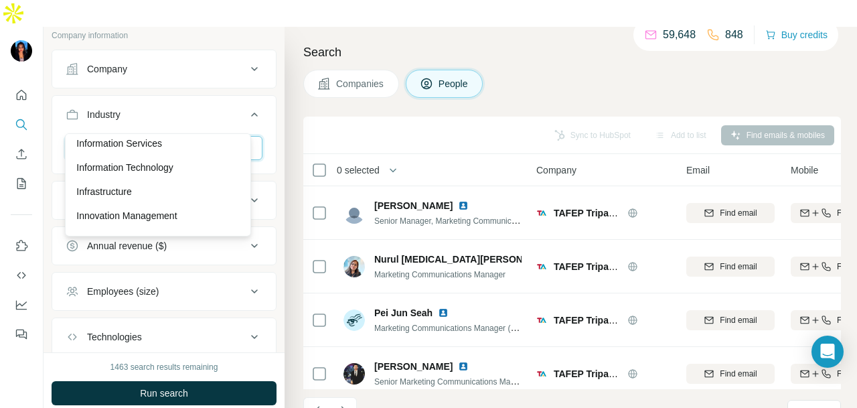
scroll to position [7428, 0]
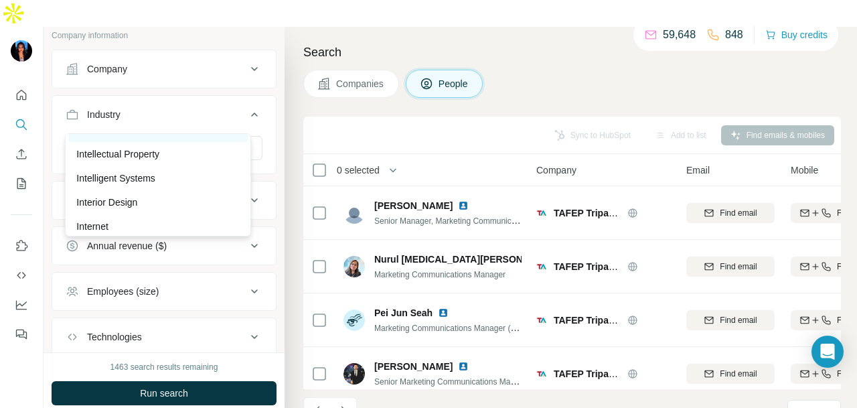
click at [202, 142] on div "InsurTech" at bounding box center [157, 130] width 179 height 24
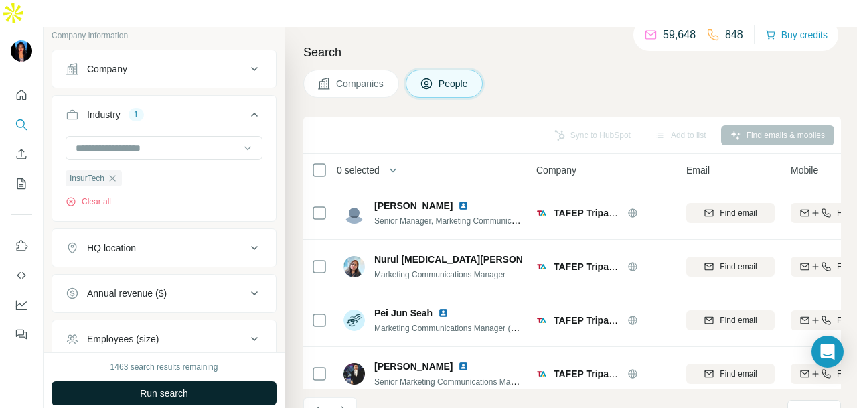
click at [207, 381] on button "Run search" at bounding box center [164, 393] width 225 height 24
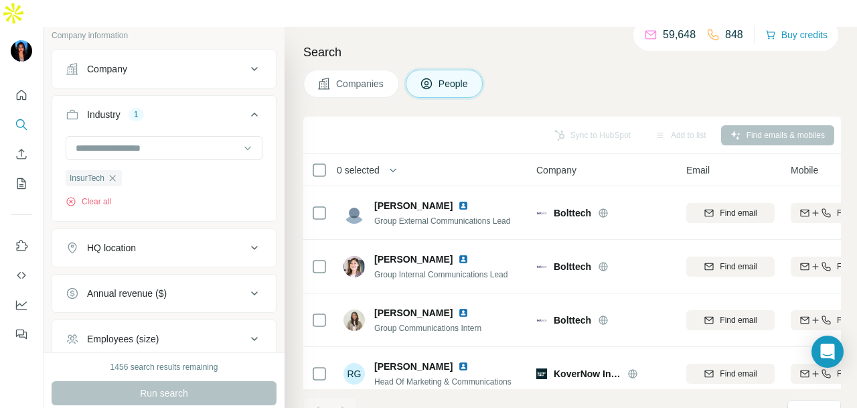
scroll to position [175, 0]
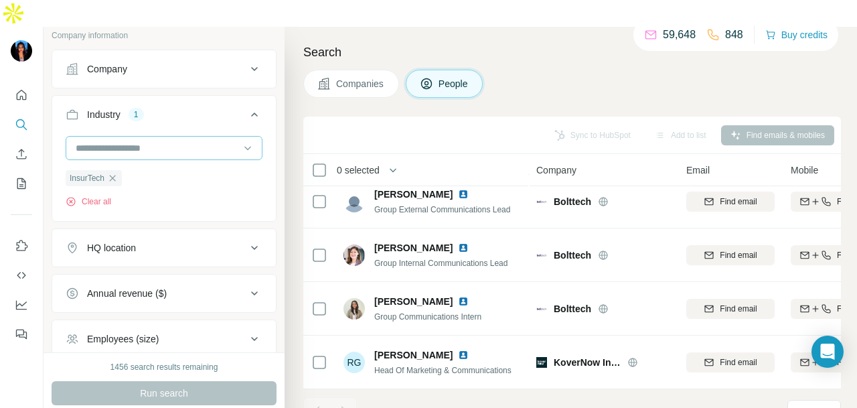
drag, startPoint x: 114, startPoint y: 143, endPoint x: 185, endPoint y: 110, distance: 78.1
click at [115, 173] on icon "button" at bounding box center [112, 178] width 11 height 11
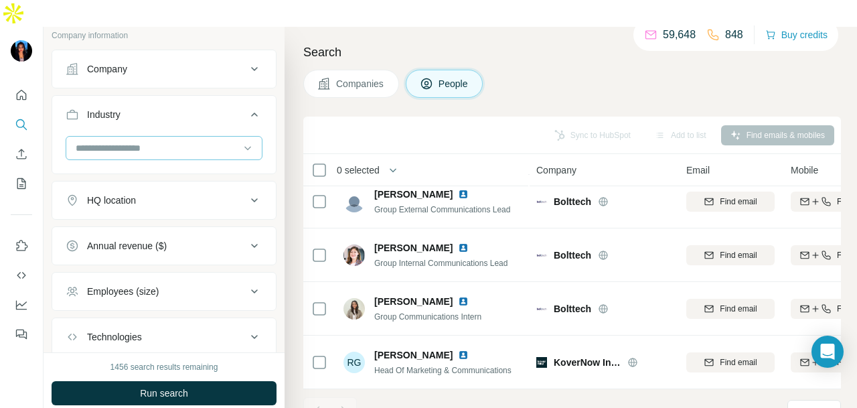
click at [186, 141] on input at bounding box center [156, 148] width 165 height 15
click at [191, 161] on div "Leisure" at bounding box center [157, 153] width 163 height 13
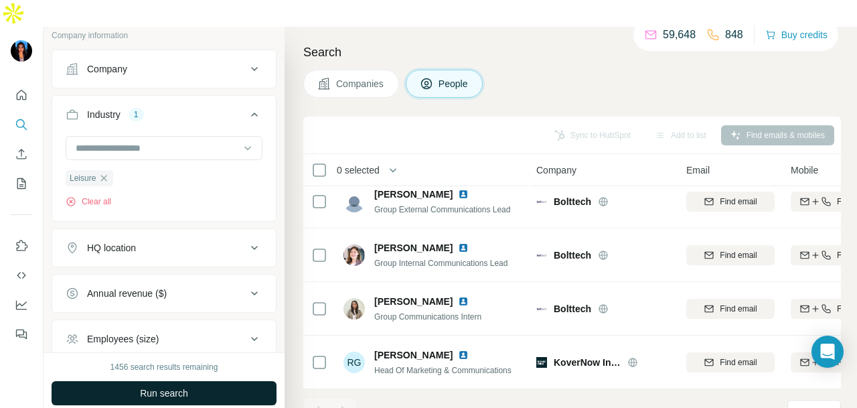
click at [215, 381] on button "Run search" at bounding box center [164, 393] width 225 height 24
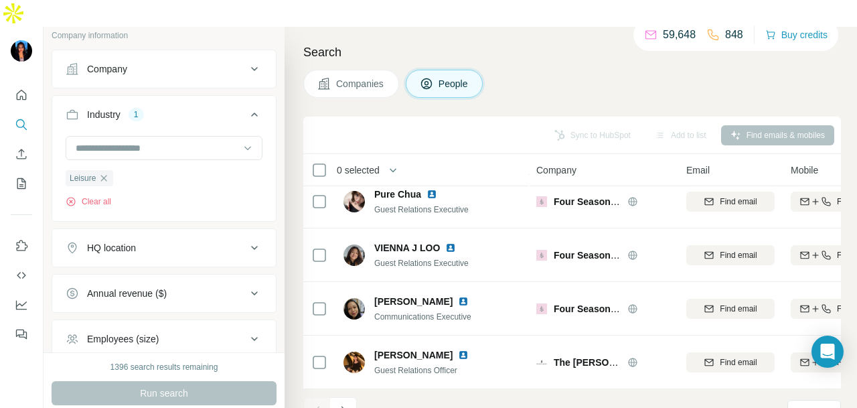
scroll to position [3013, 0]
click at [350, 397] on button "Navigate to next page" at bounding box center [343, 410] width 27 height 27
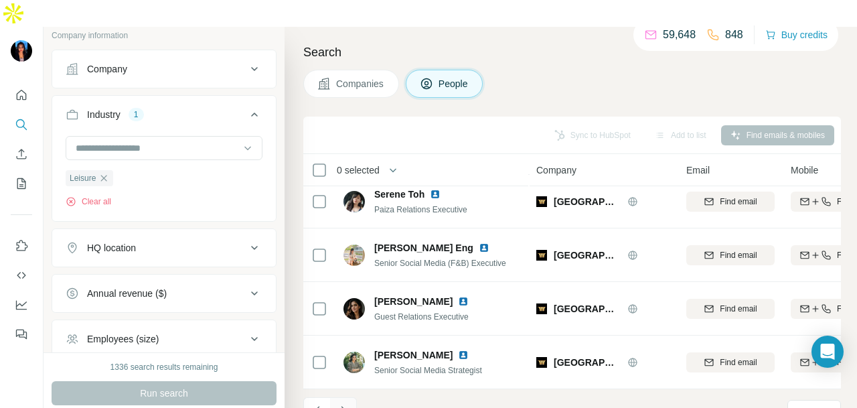
click at [352, 397] on button "Navigate to next page" at bounding box center [343, 410] width 27 height 27
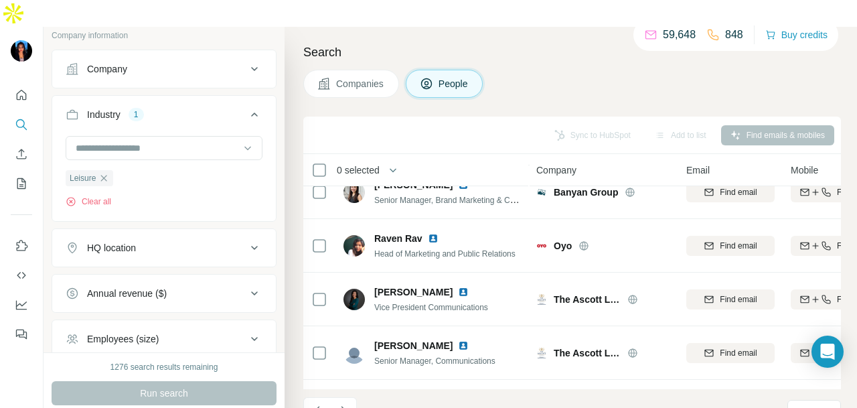
scroll to position [2141, 0]
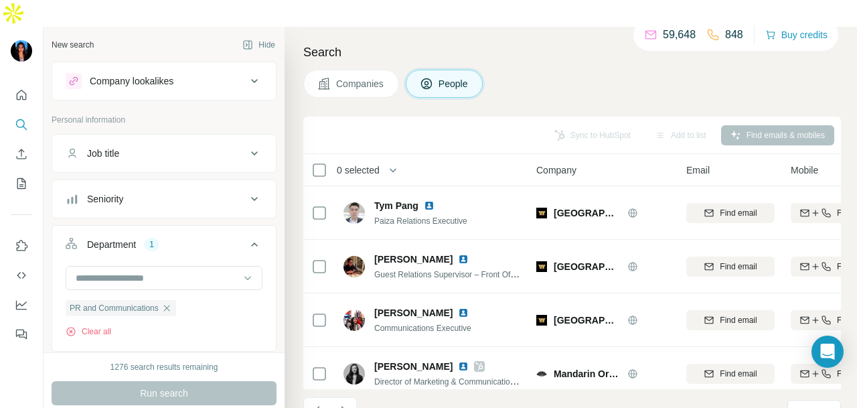
scroll to position [8030, 0]
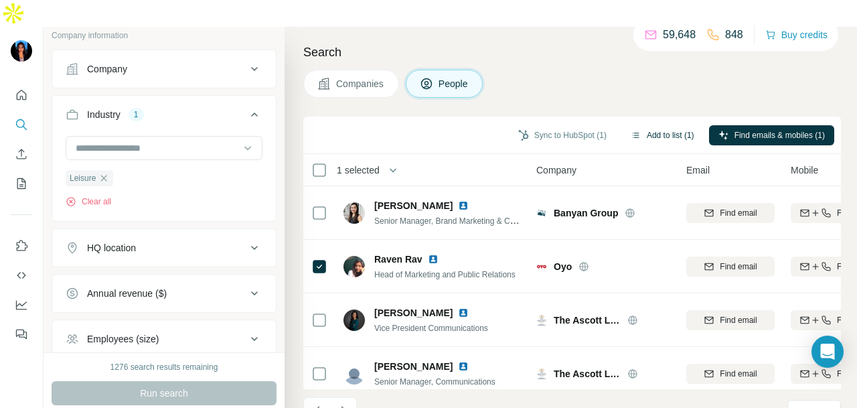
click at [658, 125] on button "Add to list (1)" at bounding box center [662, 135] width 82 height 20
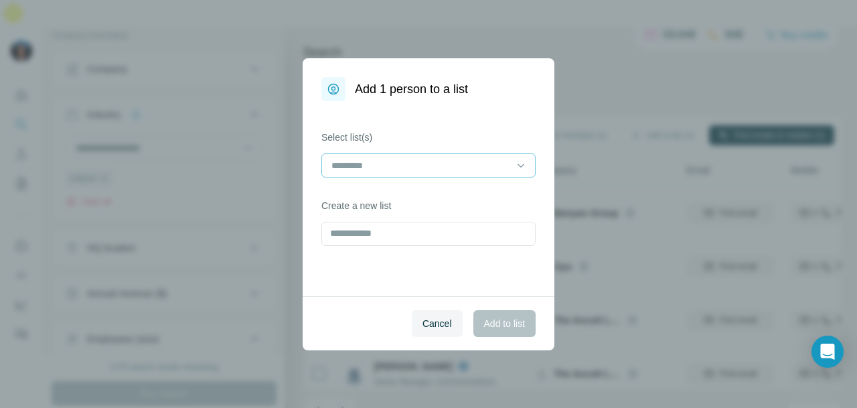
click at [472, 168] on input at bounding box center [420, 165] width 181 height 15
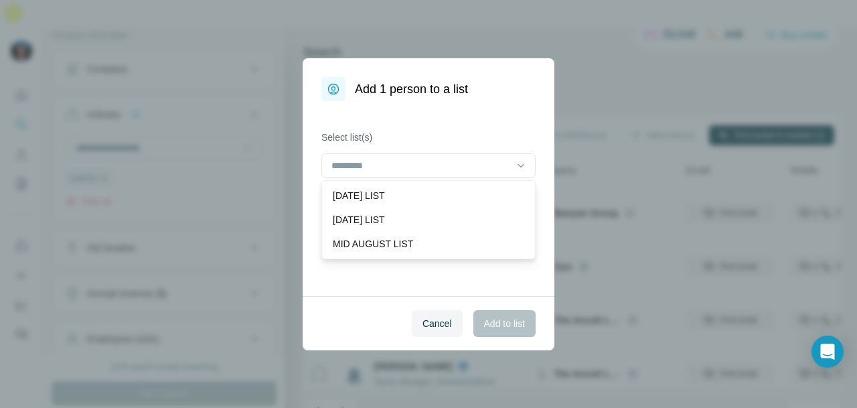
click at [476, 206] on div "[DATE] LIST" at bounding box center [428, 195] width 207 height 24
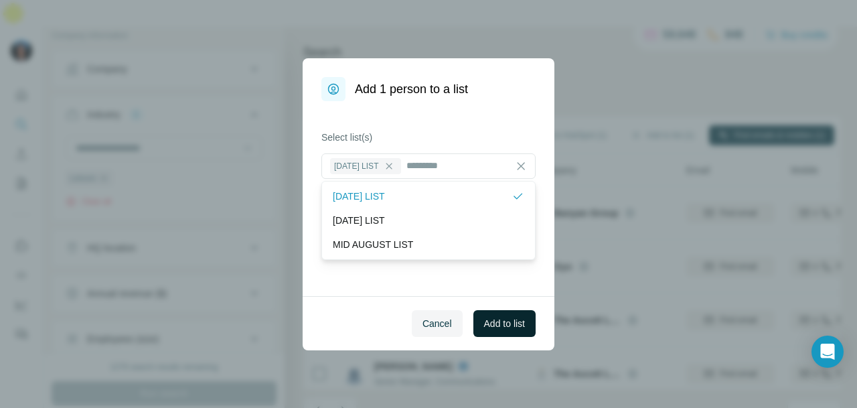
click at [523, 314] on button "Add to list" at bounding box center [504, 323] width 62 height 27
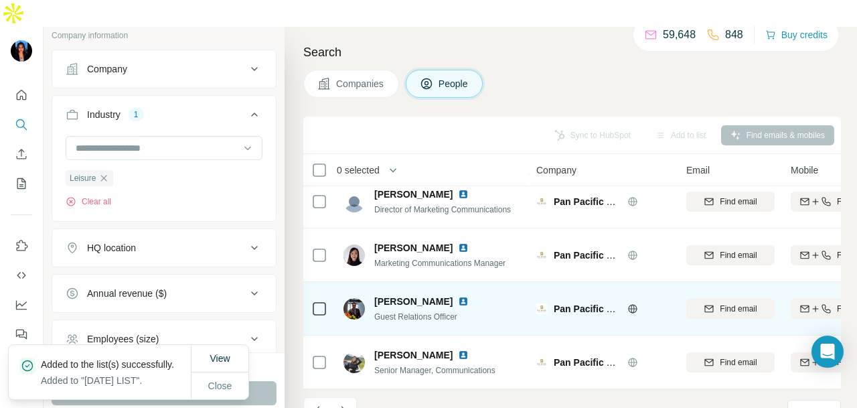
scroll to position [3013, 0]
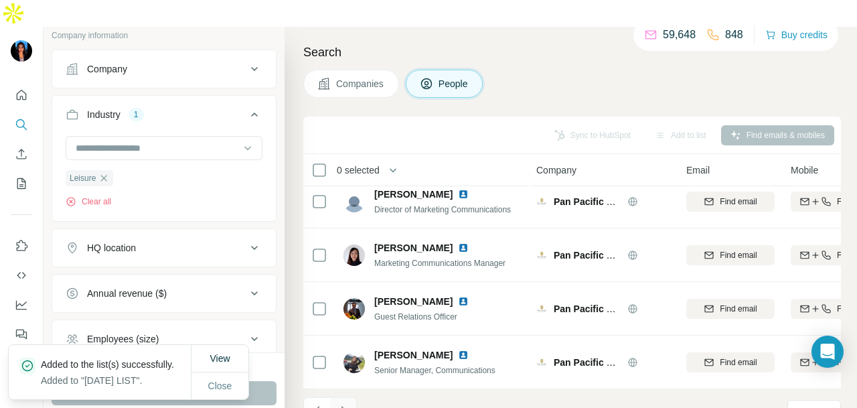
click at [345, 406] on icon "Navigate to next page" at bounding box center [343, 410] width 5 height 9
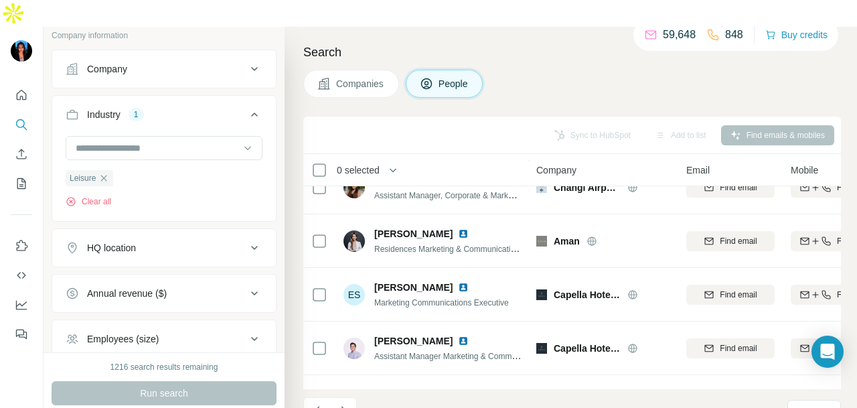
scroll to position [2678, 0]
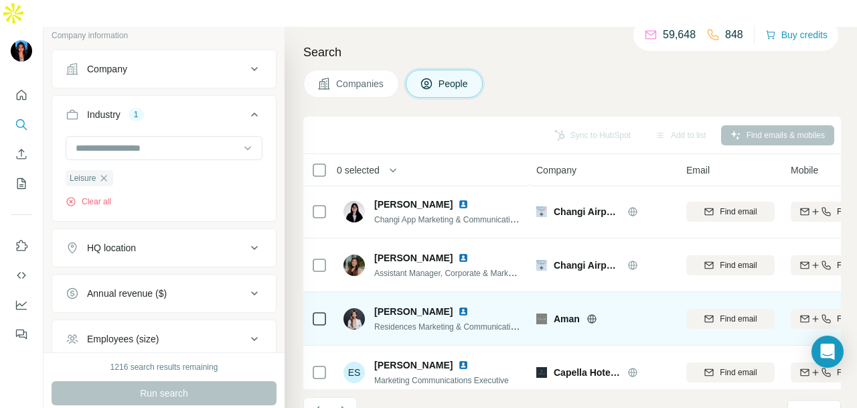
click at [458, 306] on img at bounding box center [463, 311] width 11 height 11
